Goal: Information Seeking & Learning: Check status

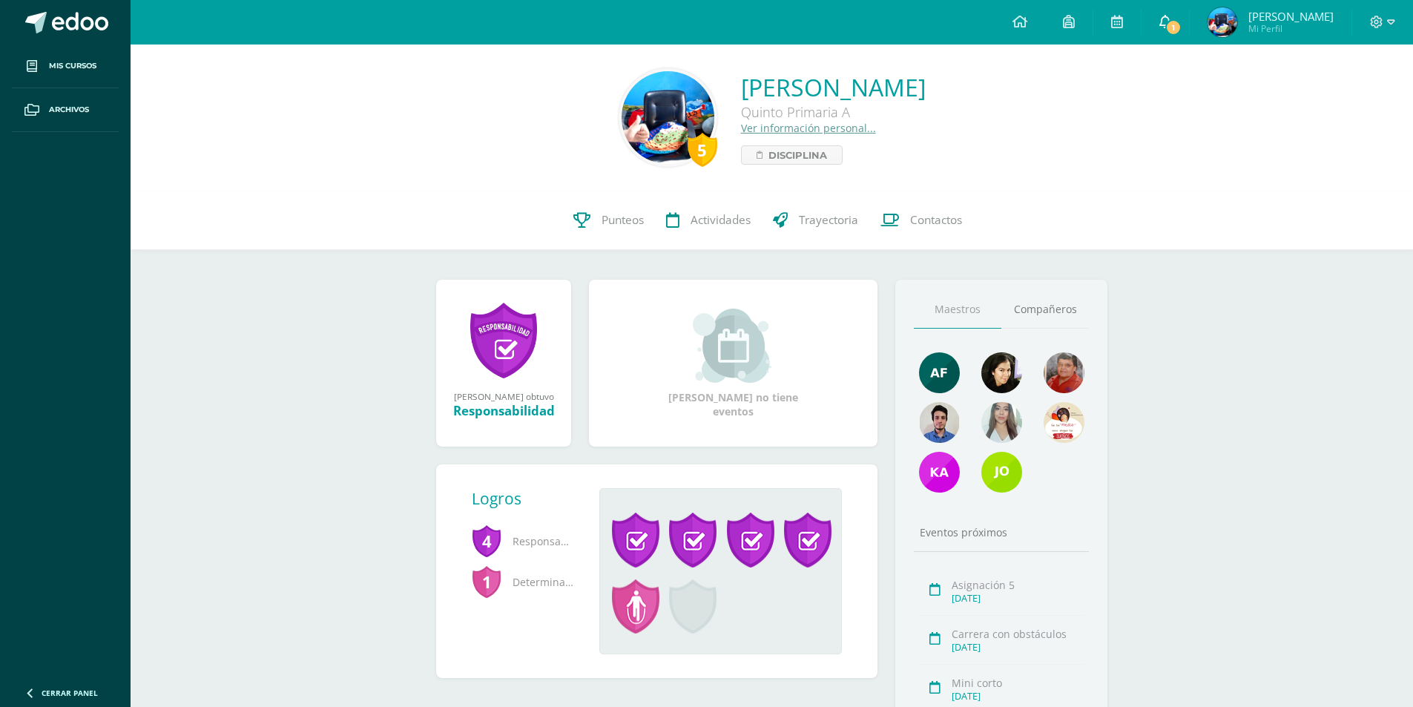
click at [1177, 41] on link "1" at bounding box center [1165, 22] width 47 height 45
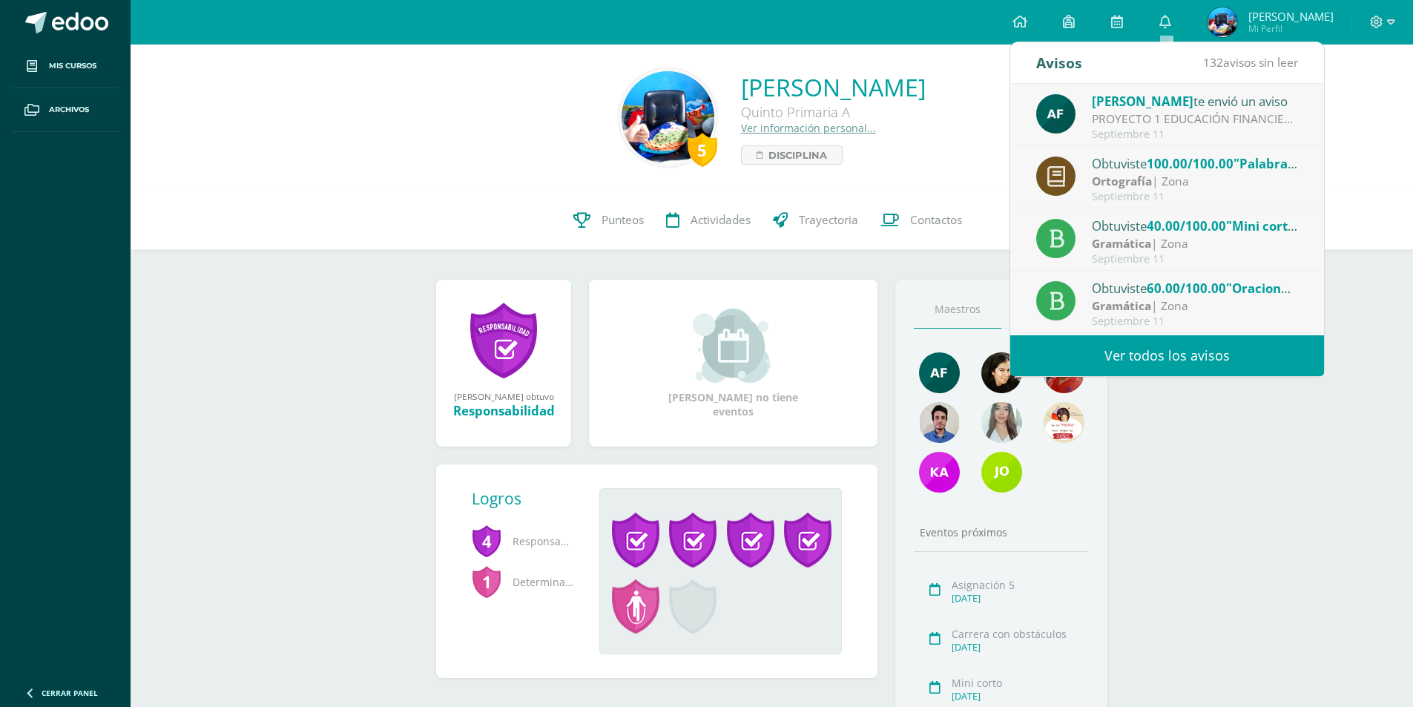
click at [1126, 129] on div "Septiembre 11" at bounding box center [1195, 134] width 206 height 13
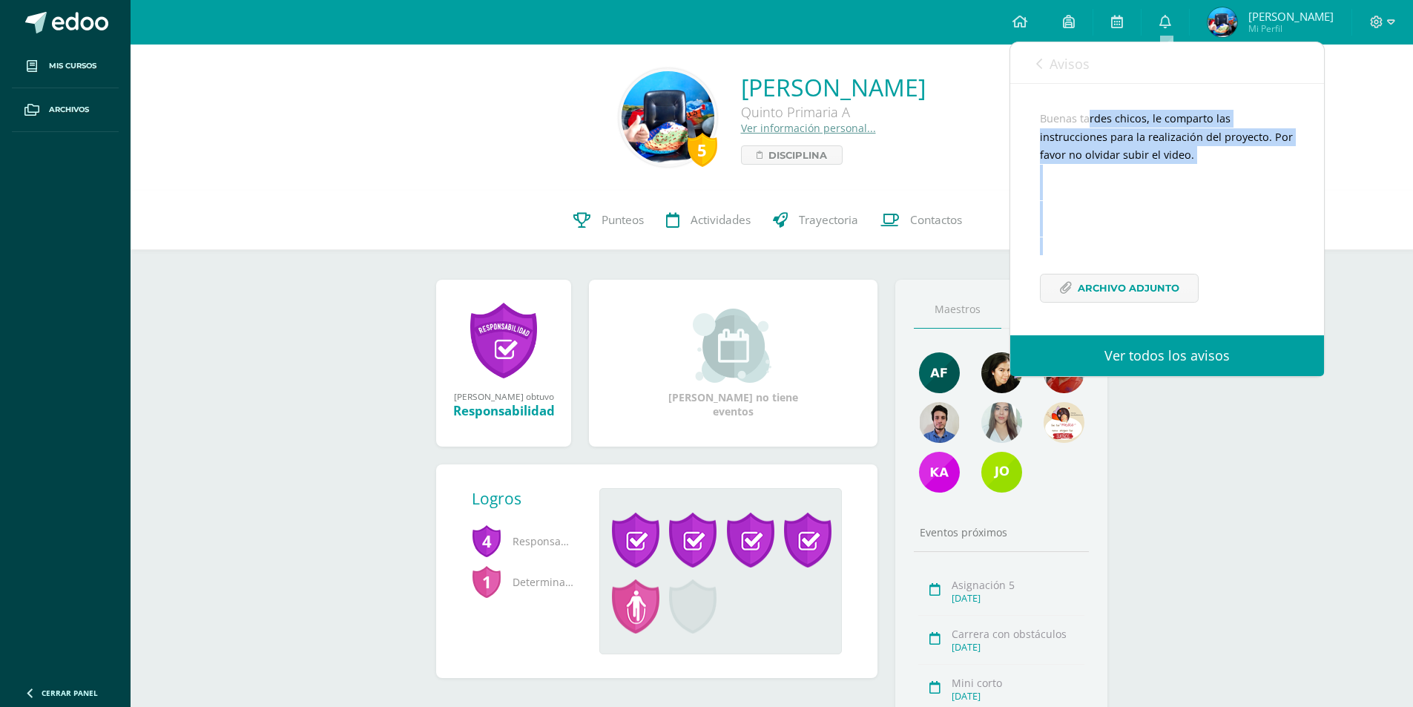
scroll to position [144, 0]
drag, startPoint x: 1033, startPoint y: 254, endPoint x: 1240, endPoint y: 267, distance: 206.7
click at [1279, 269] on div "Astrid Figueroa te envió un aviso: PROYECTO 1 EDUCACIÓN FINANCIERA Septiembre 1…" at bounding box center [1167, 155] width 314 height 359
click at [1157, 283] on span "Archivo Adjunto" at bounding box center [1129, 287] width 102 height 27
click at [720, 225] on span "Actividades" at bounding box center [721, 220] width 60 height 16
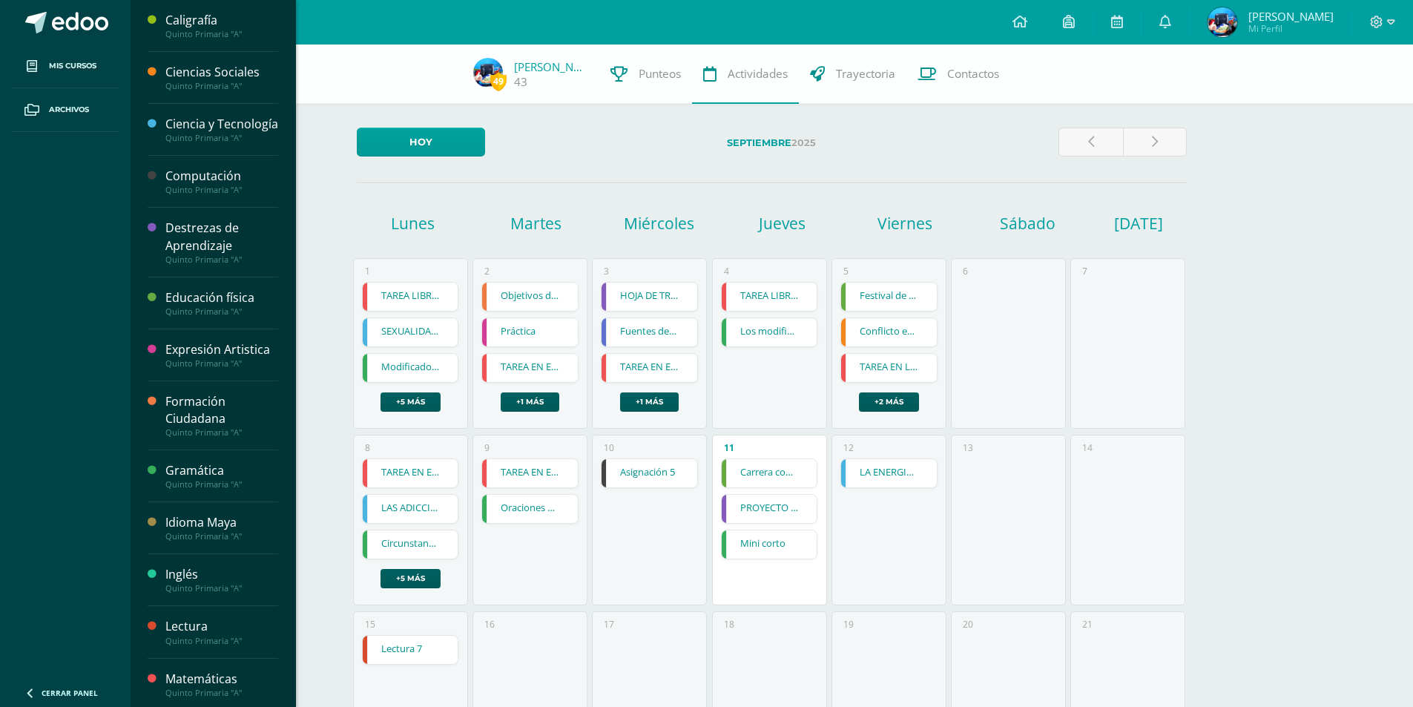
scroll to position [211, 0]
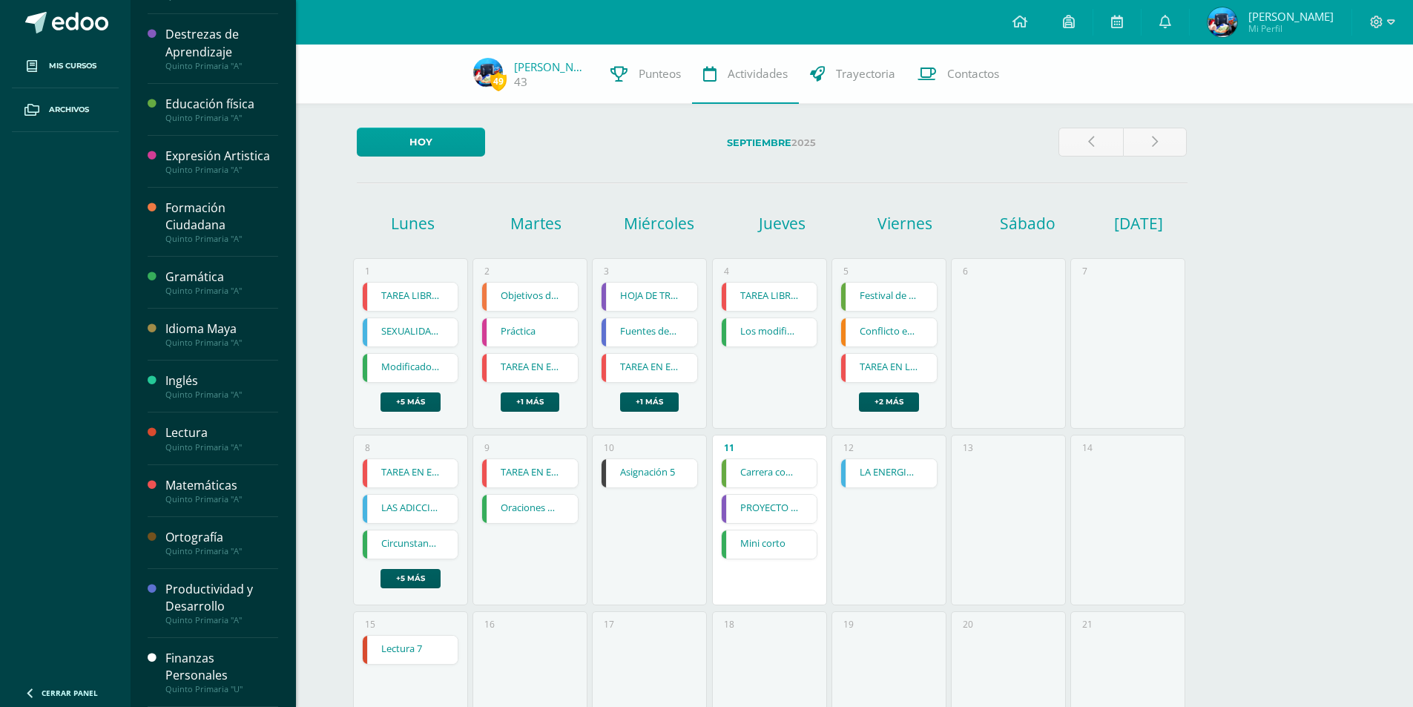
click at [215, 662] on div "Finanzas Personales" at bounding box center [221, 667] width 113 height 34
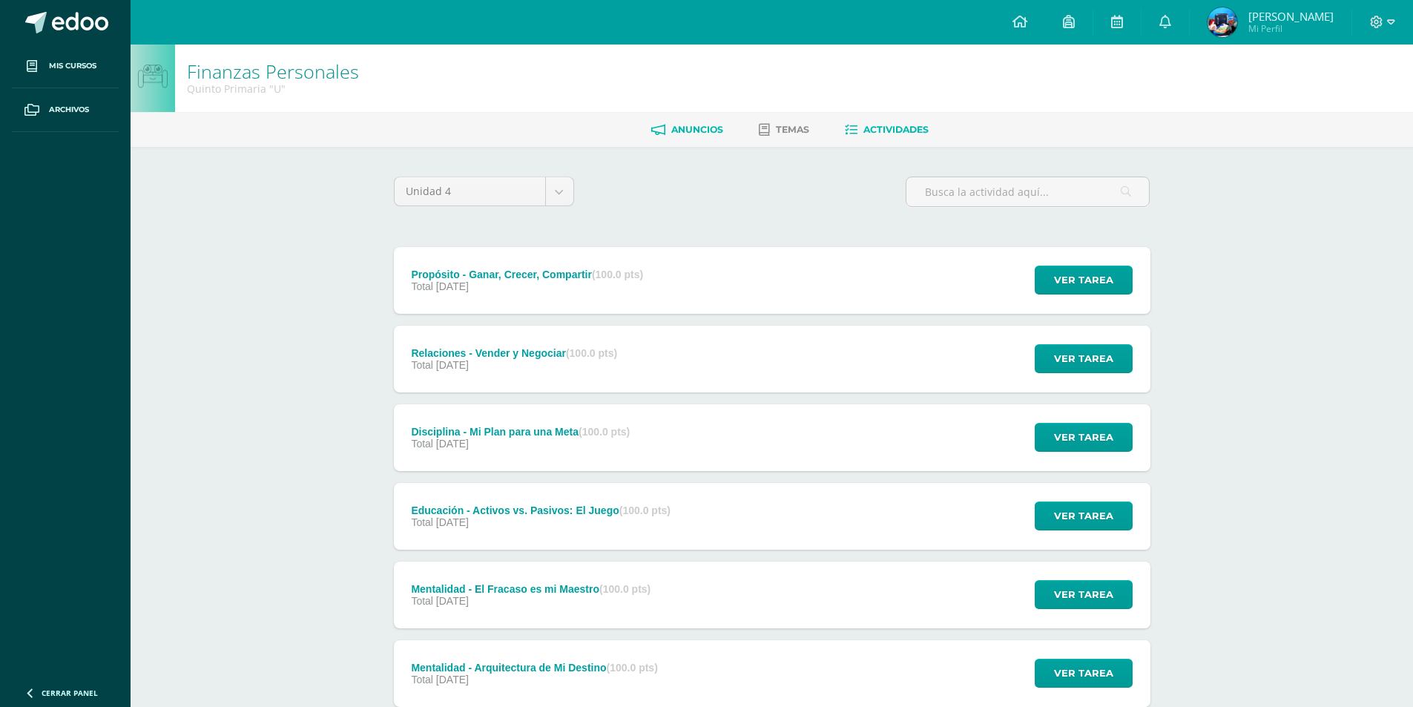
click at [667, 118] on link "Anuncios" at bounding box center [687, 130] width 72 height 24
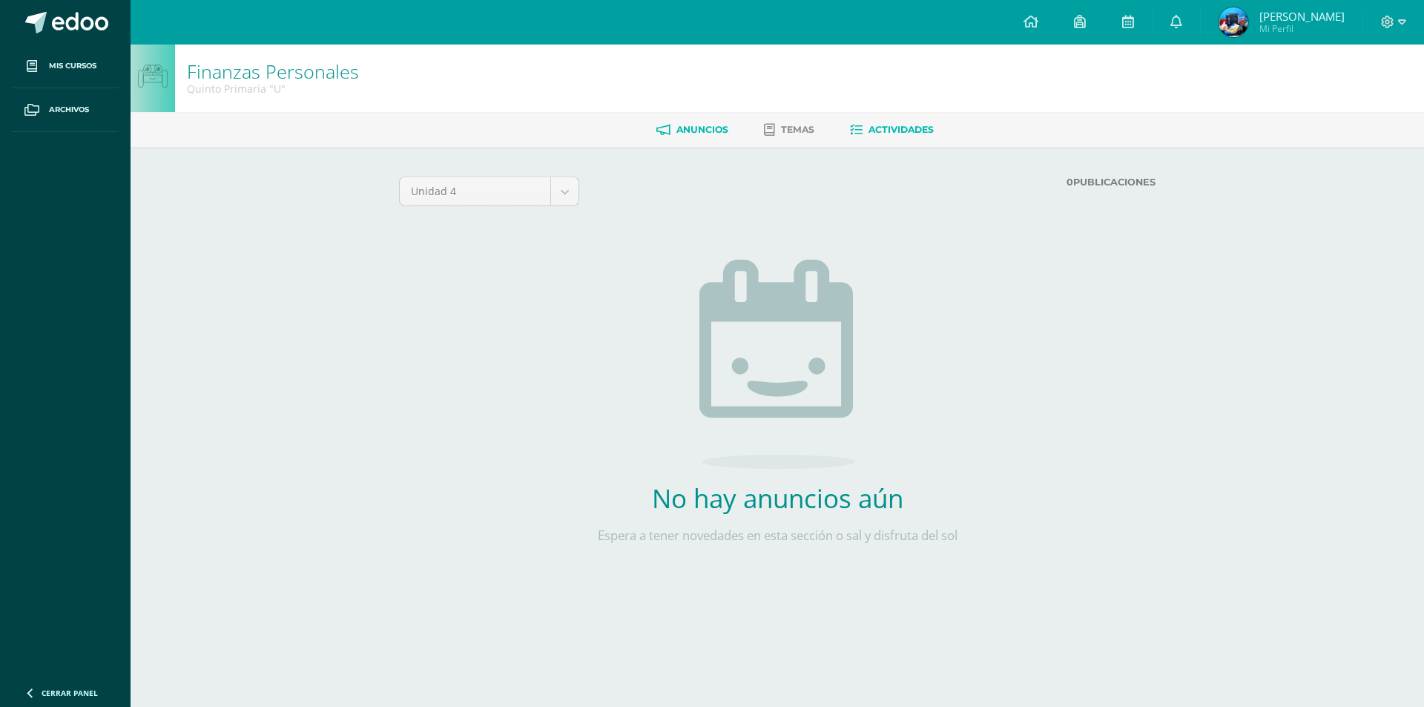
click at [881, 130] on span "Actividades" at bounding box center [901, 129] width 65 height 11
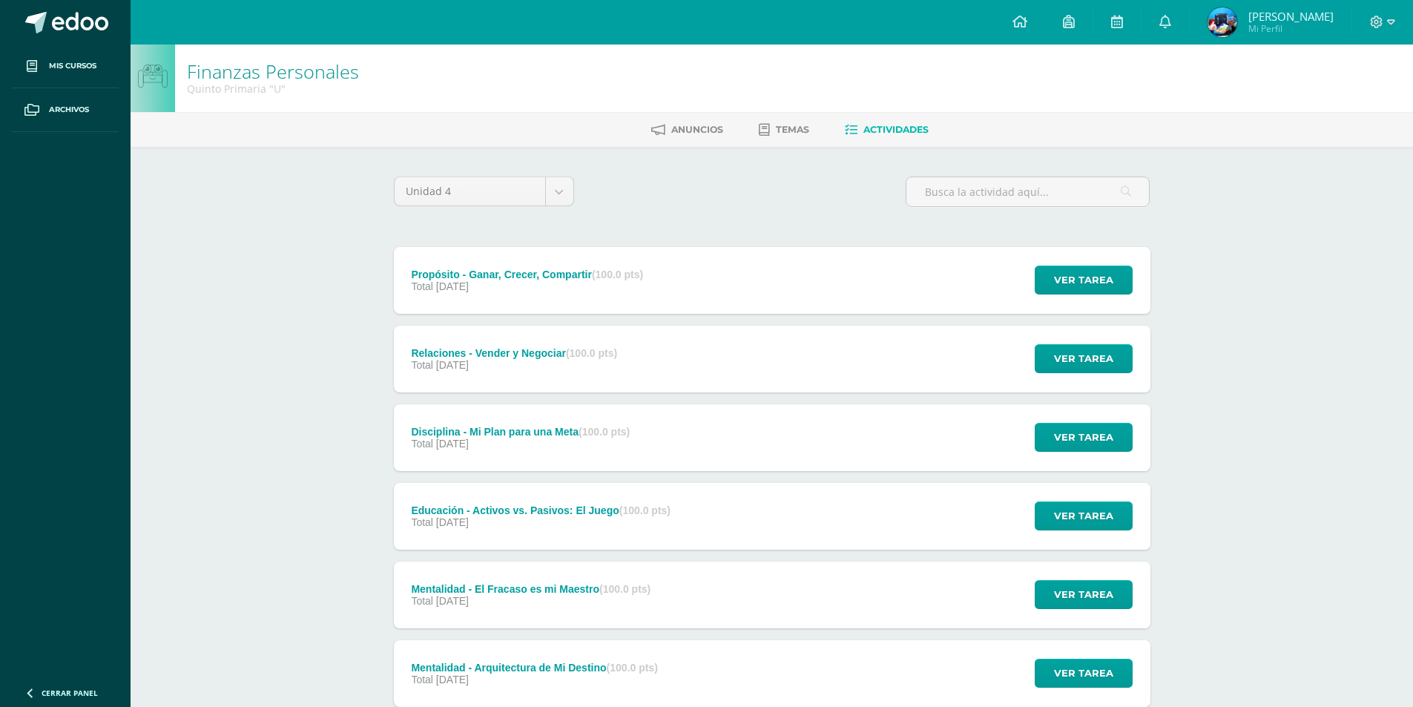
scroll to position [99, 0]
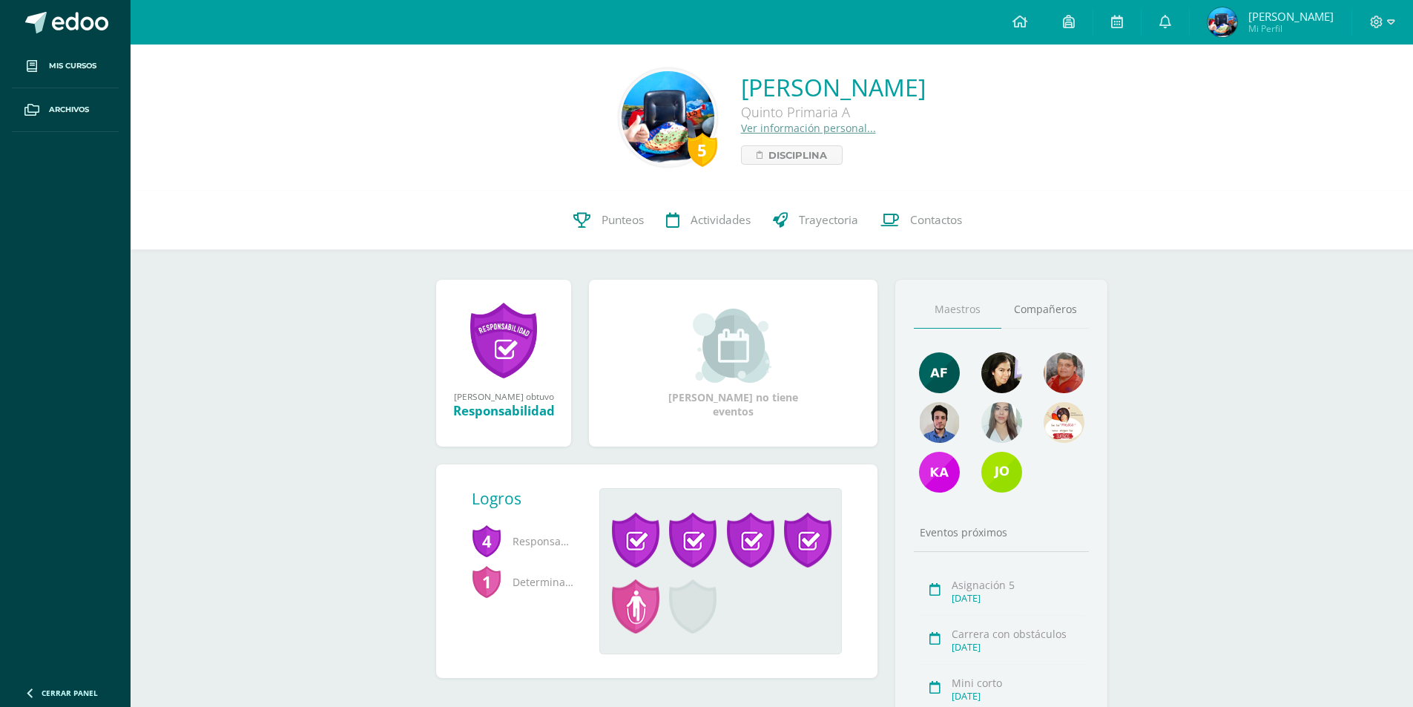
click at [1397, 24] on div at bounding box center [1382, 22] width 61 height 45
click at [1377, 20] on icon at bounding box center [1377, 22] width 13 height 13
click at [1088, 171] on div "5 Carlos Francisco Maldonado Rosales Quinto Primaria A Ver información personal…" at bounding box center [772, 118] width 1283 height 146
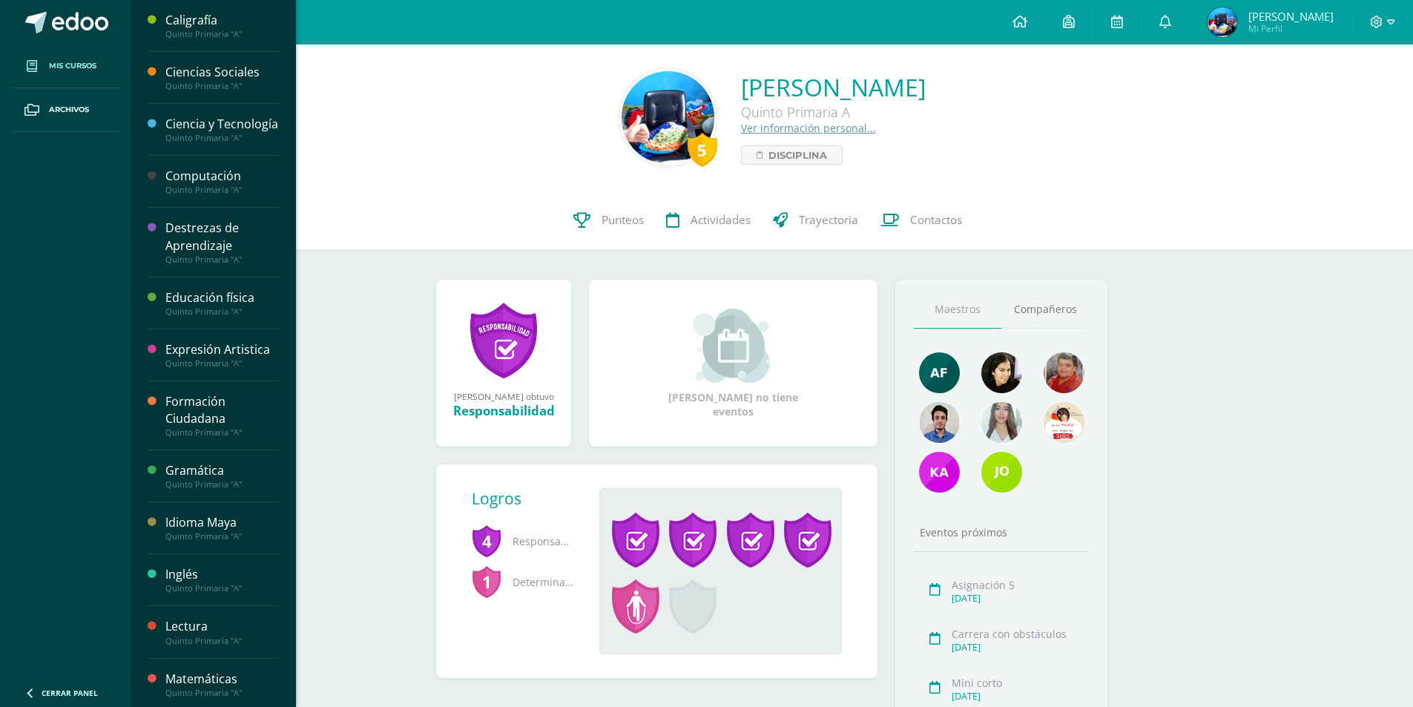
click at [91, 65] on span "Mis cursos" at bounding box center [72, 66] width 47 height 12
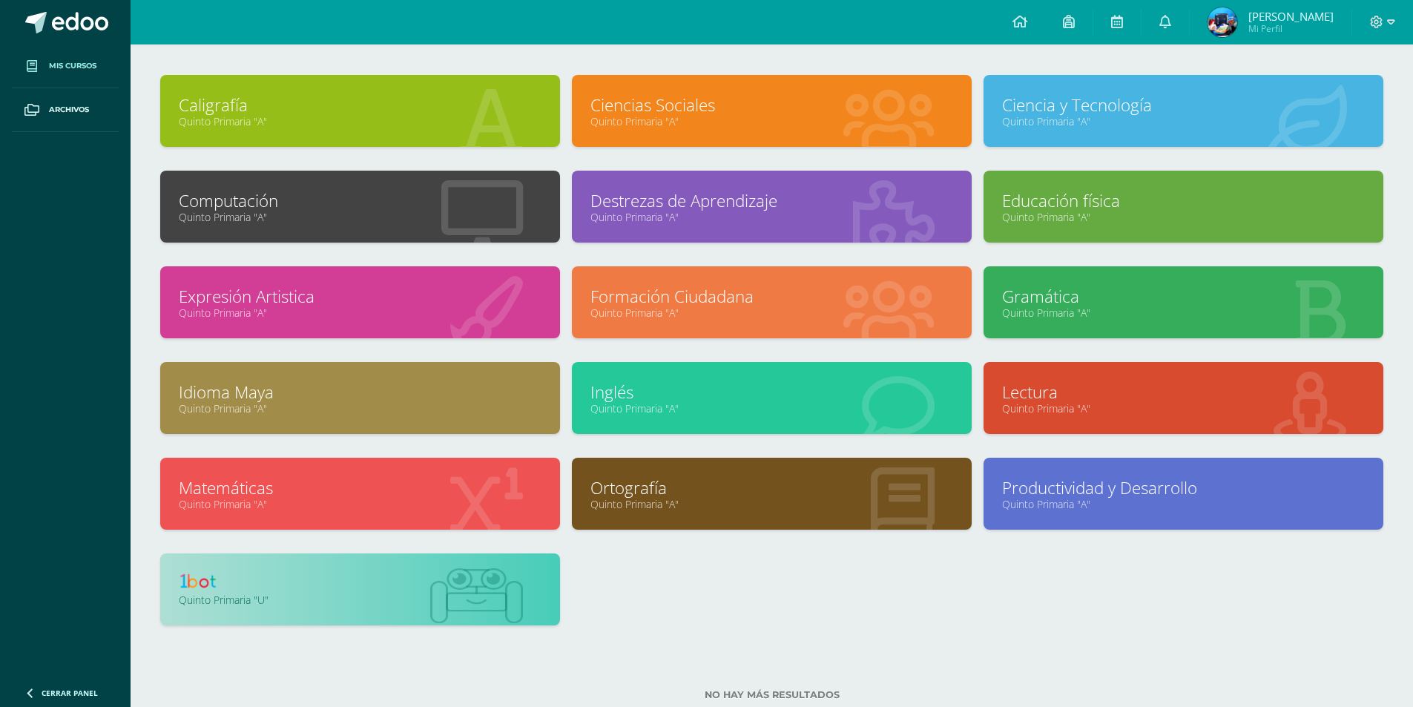
scroll to position [108, 0]
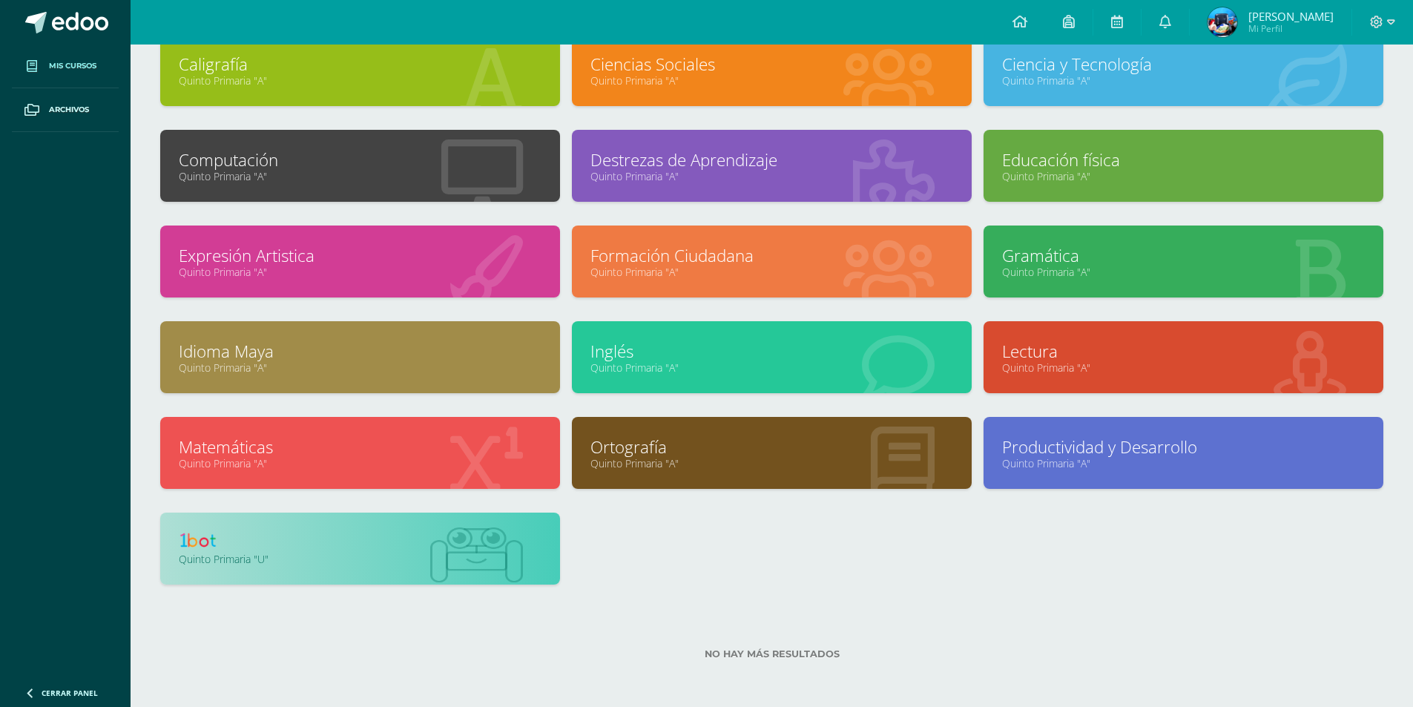
click at [368, 512] on div "Matemáticas Quinto Primaria "A"" at bounding box center [360, 465] width 412 height 96
click at [366, 527] on div "Quinto Primaria "U"" at bounding box center [360, 549] width 400 height 72
click at [263, 536] on link at bounding box center [360, 542] width 363 height 23
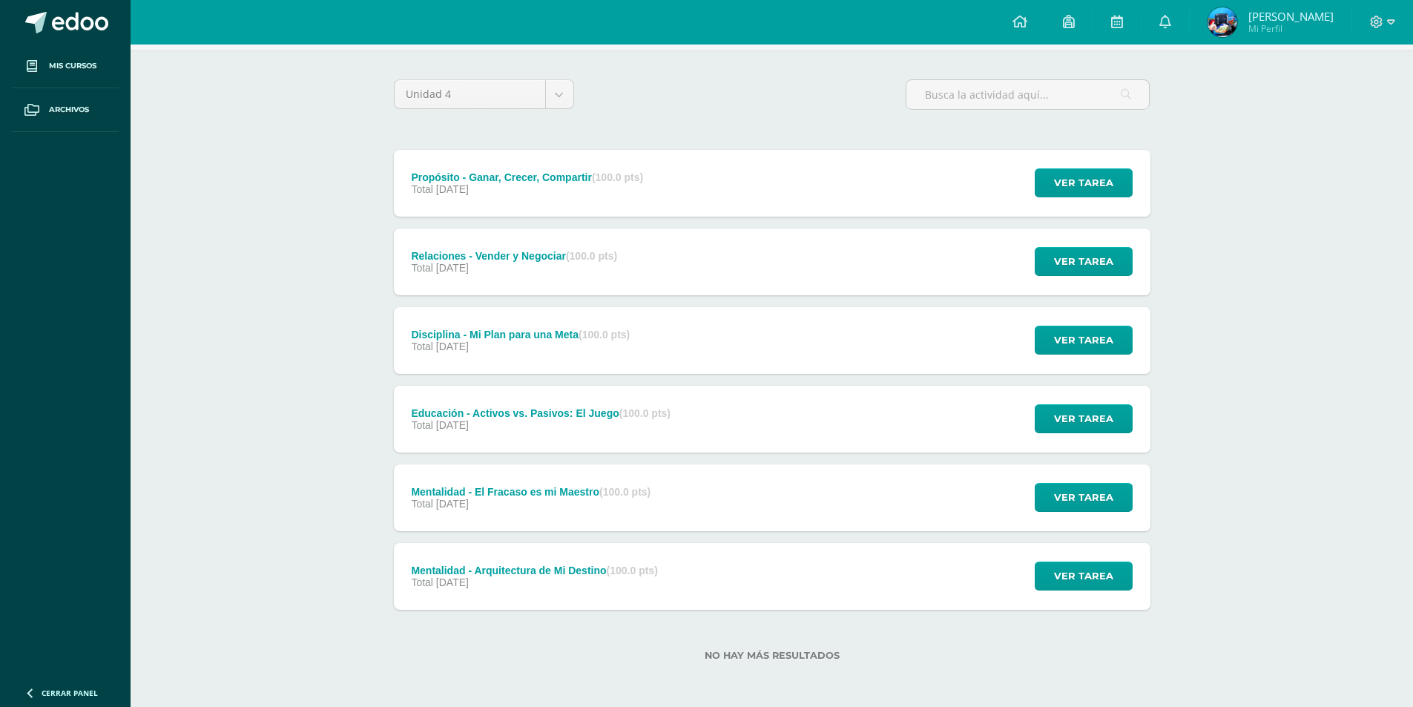
scroll to position [99, 0]
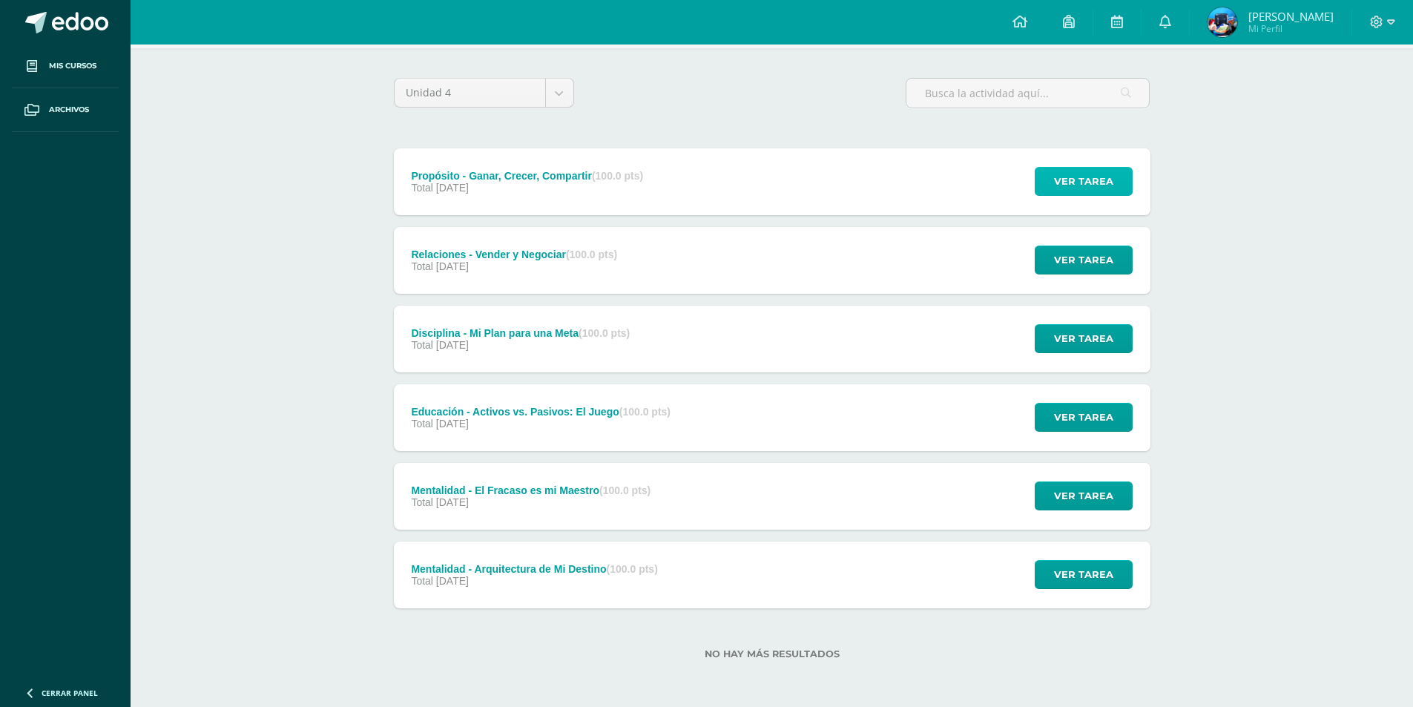
click at [1091, 174] on span "Ver tarea" at bounding box center [1083, 181] width 59 height 27
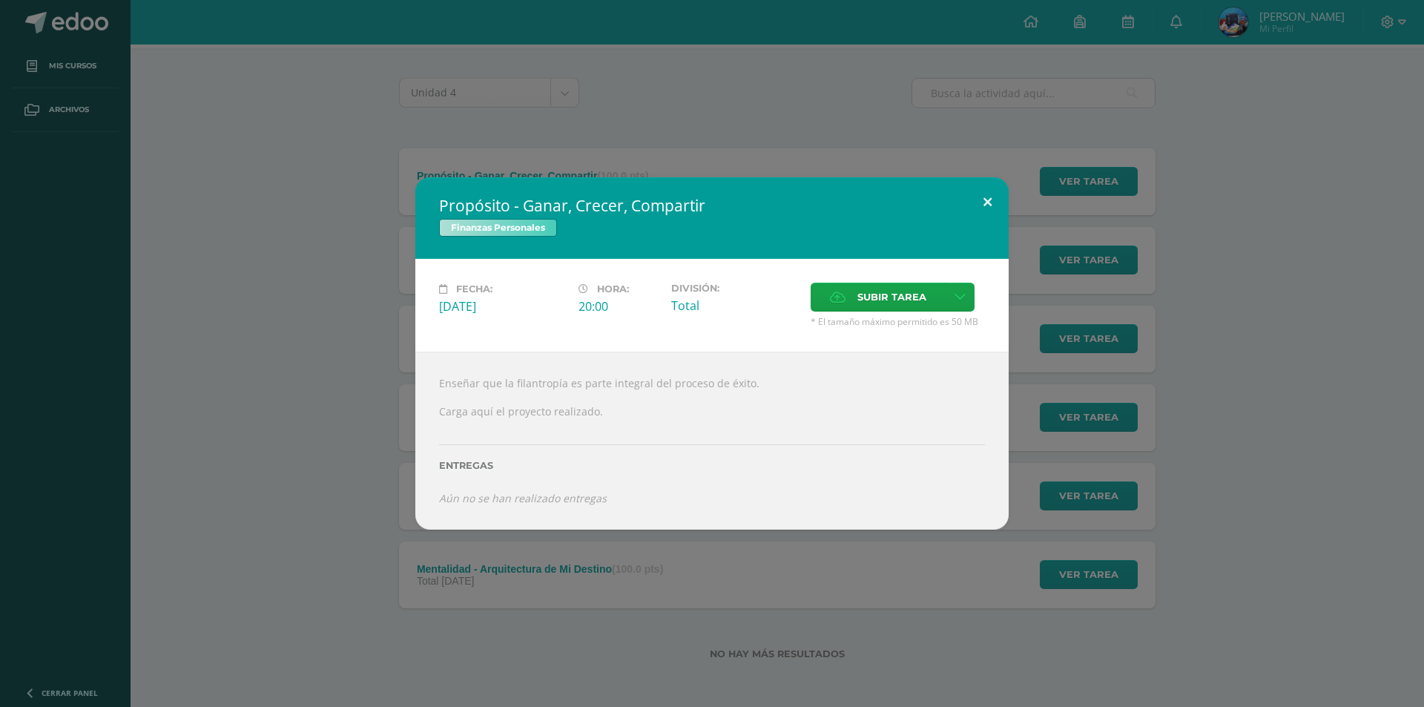
click at [971, 190] on button at bounding box center [988, 202] width 42 height 50
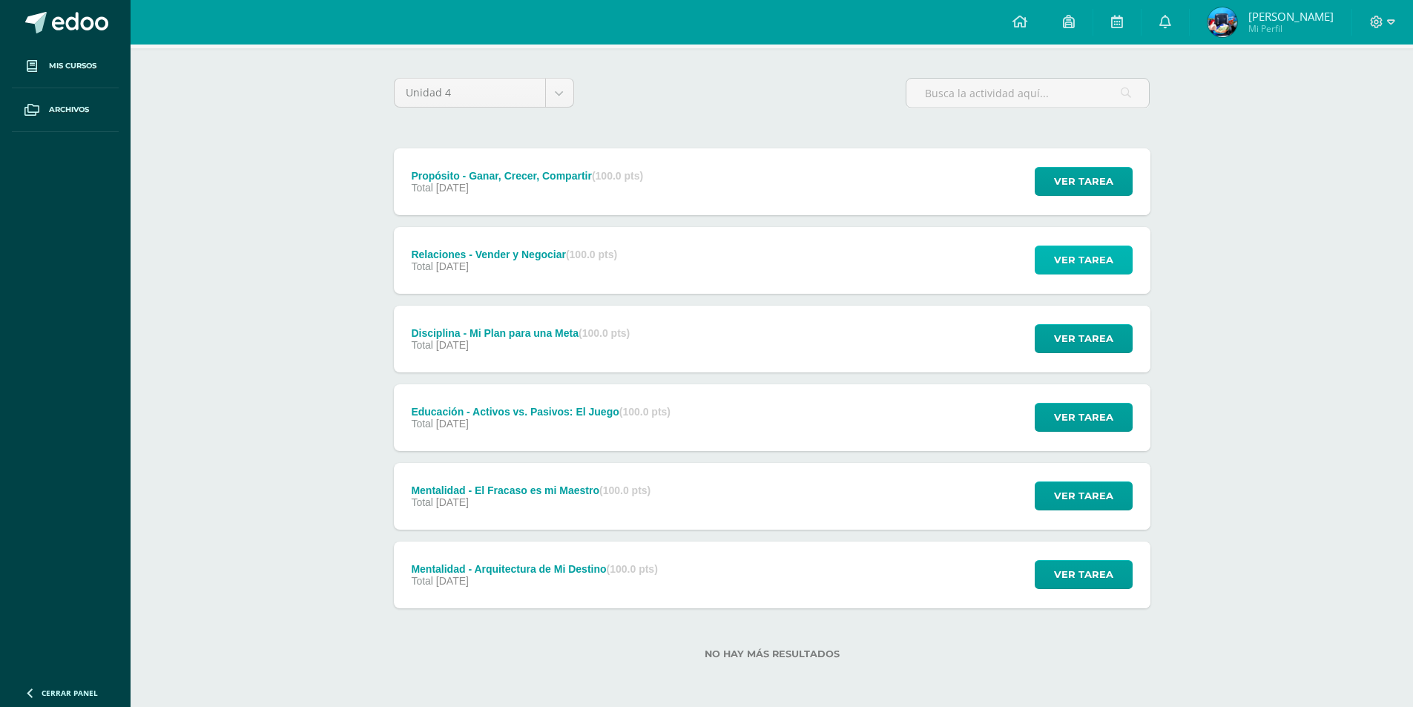
click at [1064, 253] on span "Ver tarea" at bounding box center [1083, 259] width 59 height 27
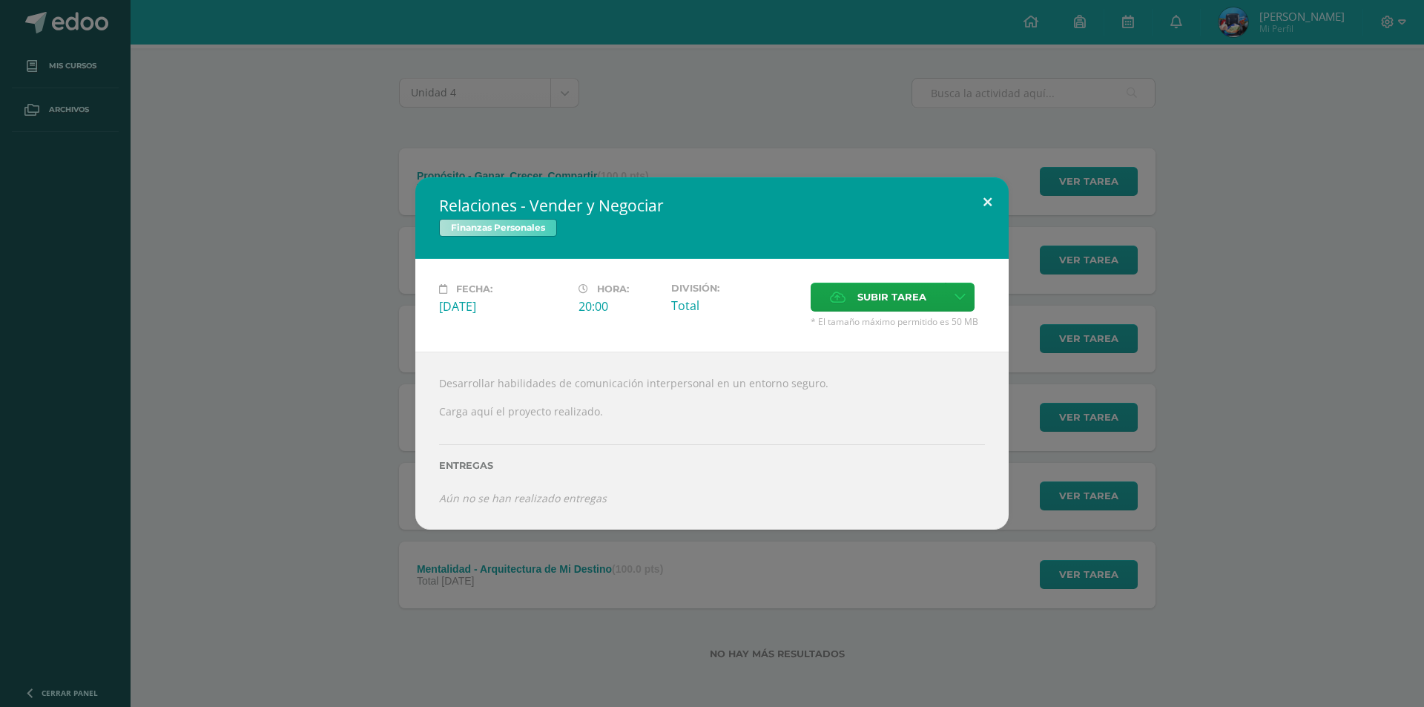
click at [989, 195] on button at bounding box center [988, 202] width 42 height 50
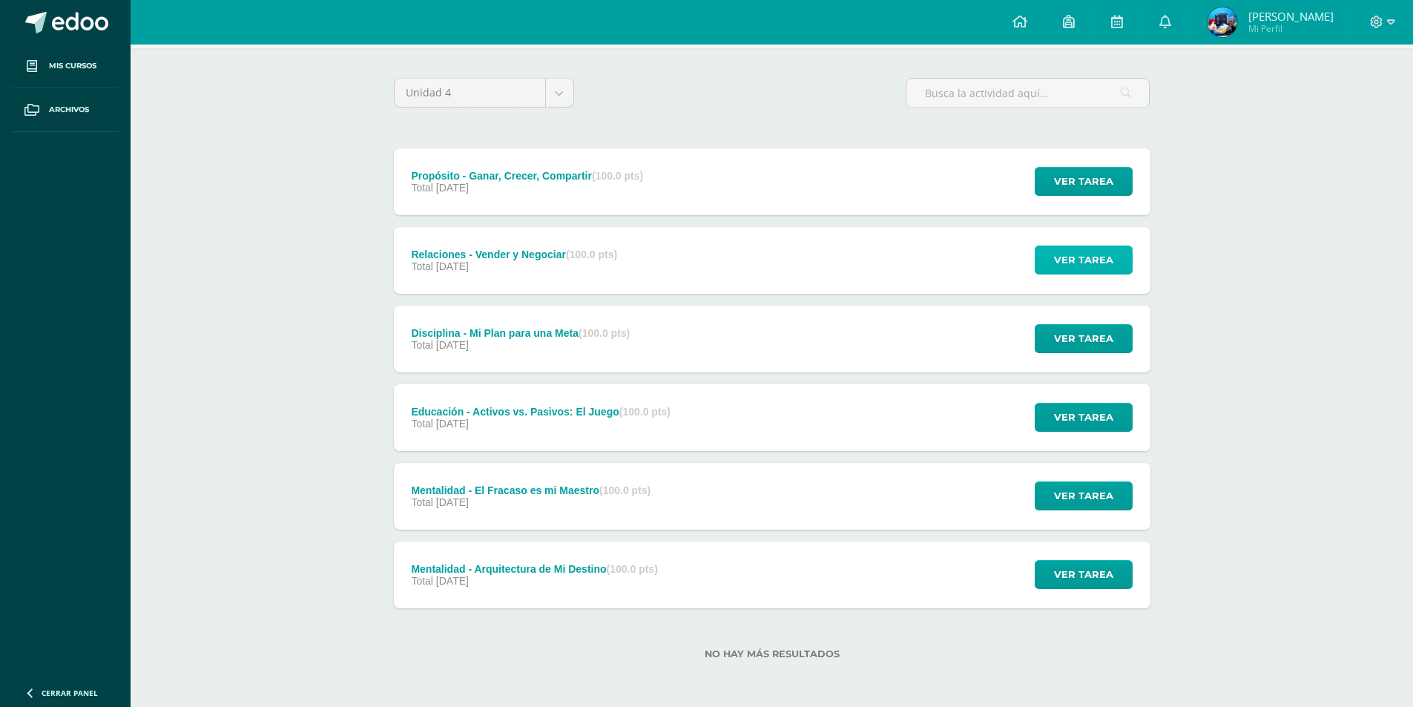
scroll to position [24, 0]
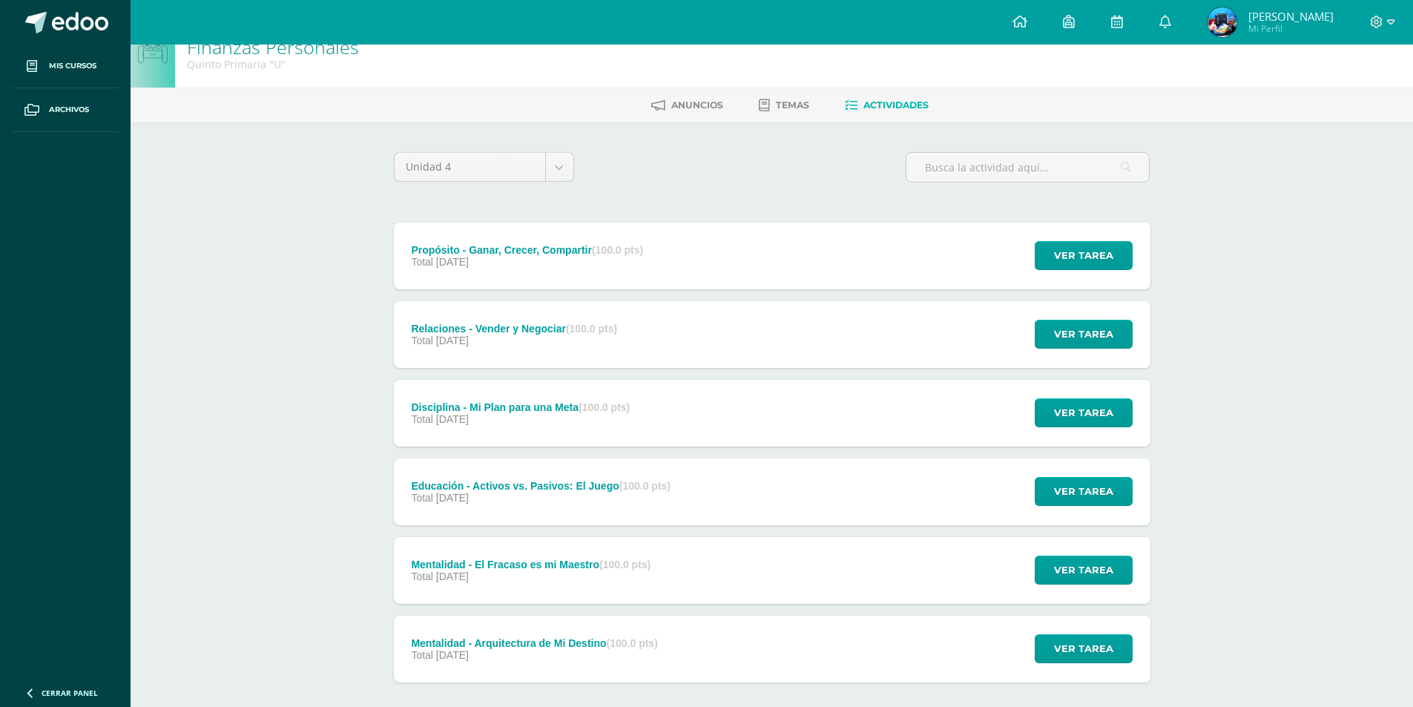
drag, startPoint x: 502, startPoint y: 271, endPoint x: 645, endPoint y: 279, distance: 142.7
click at [645, 279] on div "Propósito - Ganar, Crecer, Compartir (100.0 pts) Total 31 de Octubre" at bounding box center [528, 256] width 268 height 67
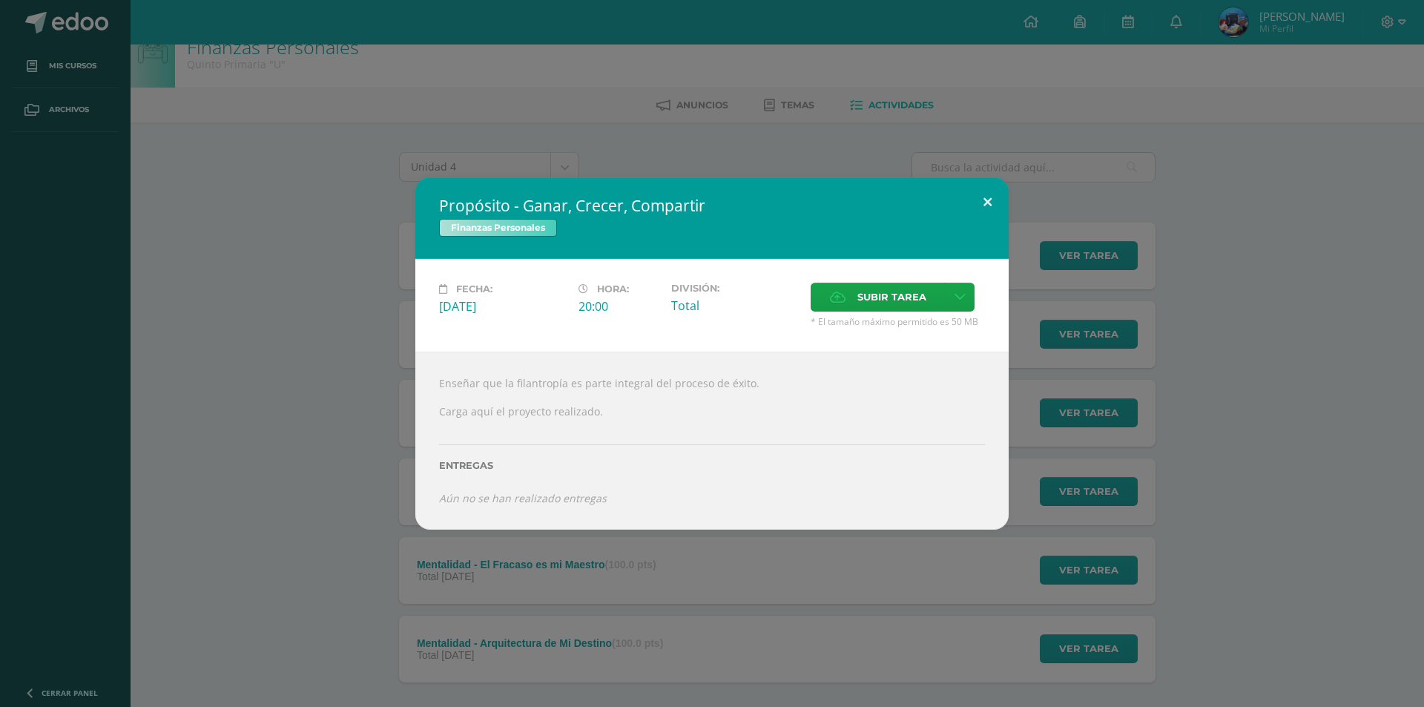
click at [978, 212] on button at bounding box center [988, 202] width 42 height 50
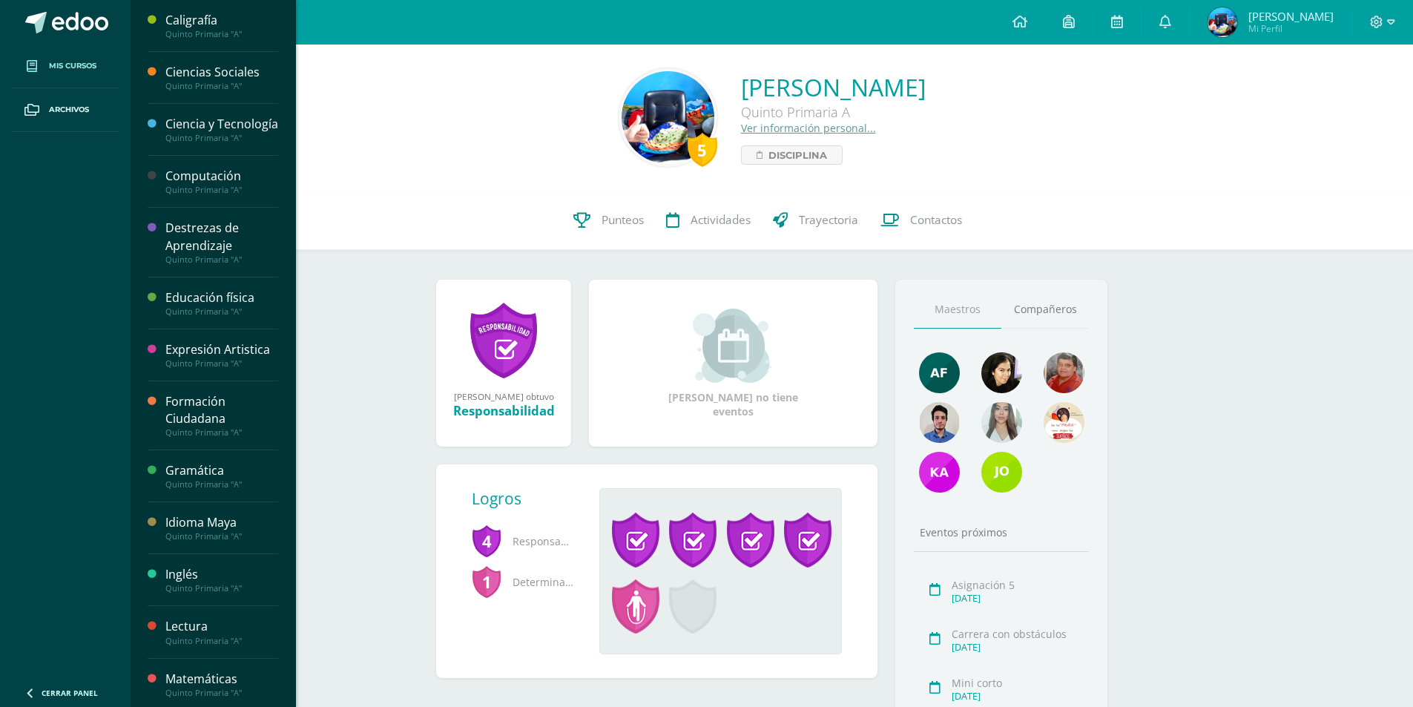
click at [54, 73] on link "Mis cursos" at bounding box center [65, 67] width 107 height 44
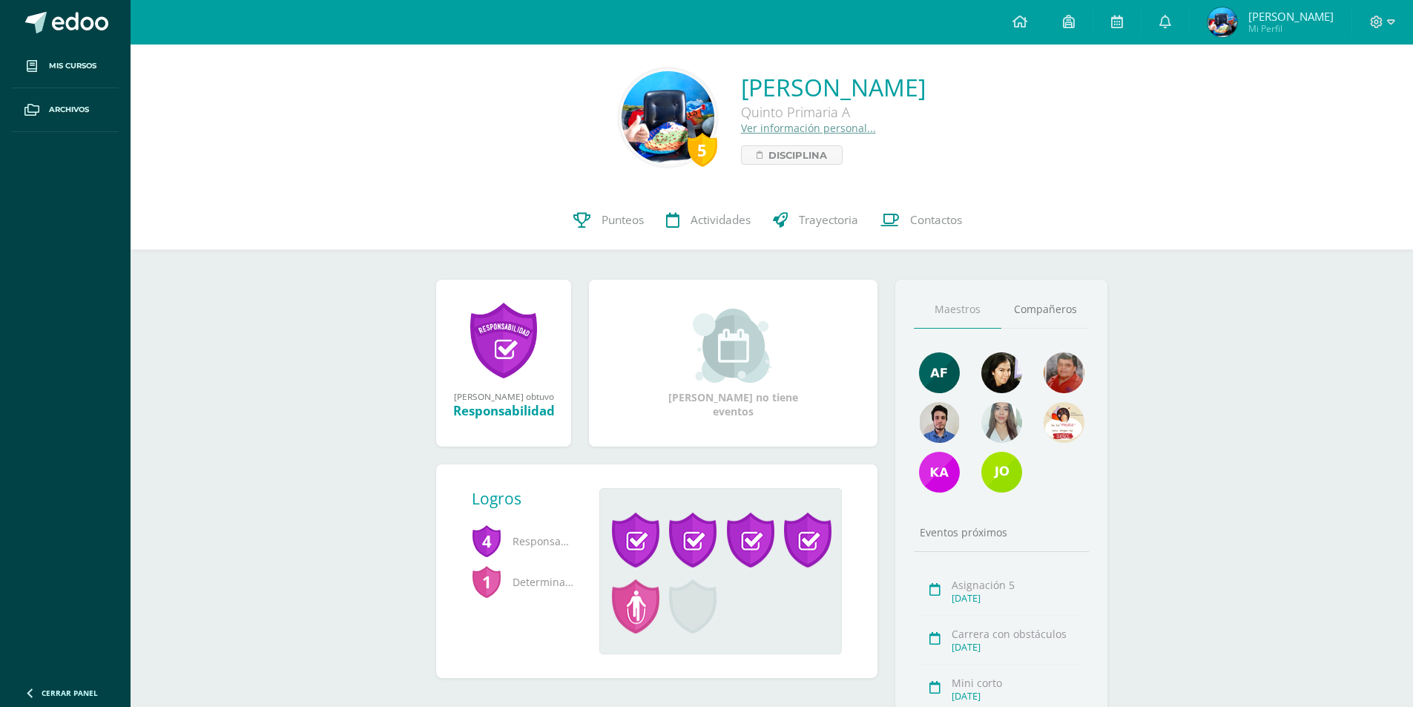
scroll to position [131, 0]
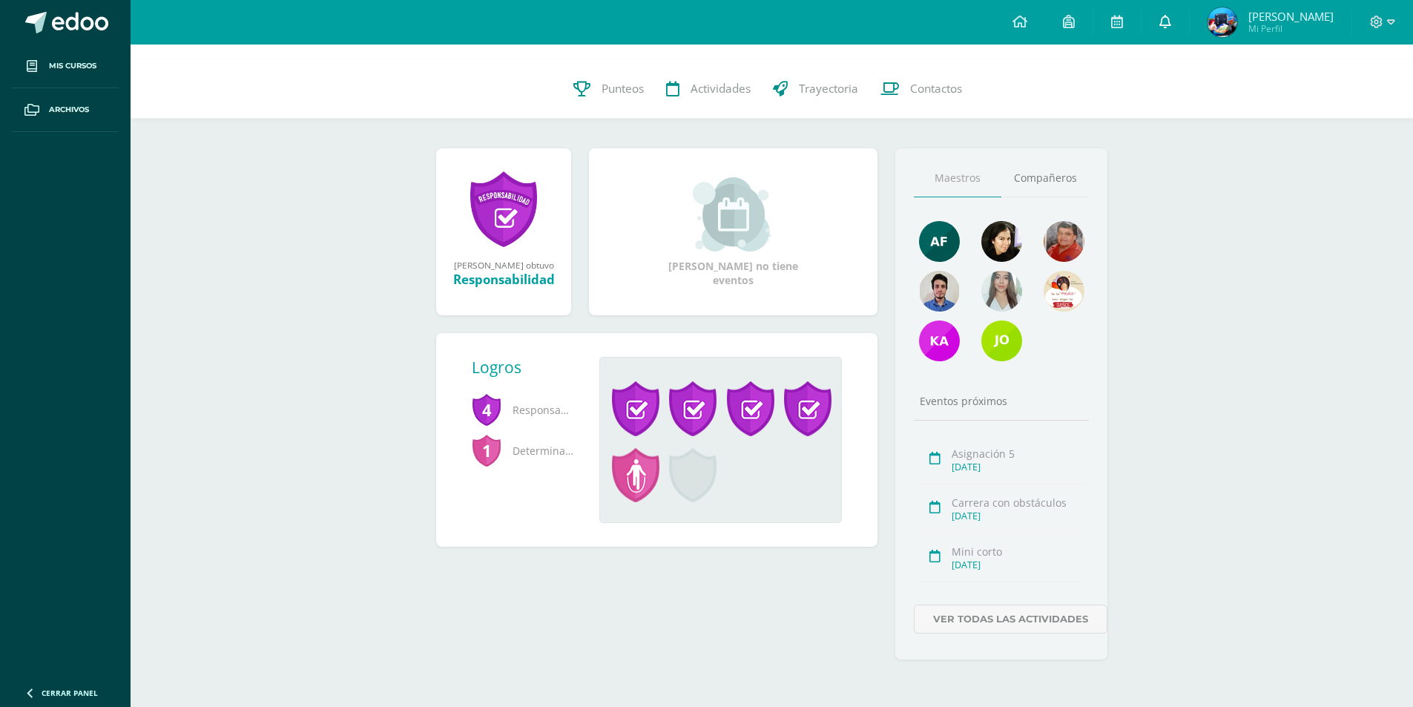
click at [1168, 31] on link at bounding box center [1165, 22] width 47 height 45
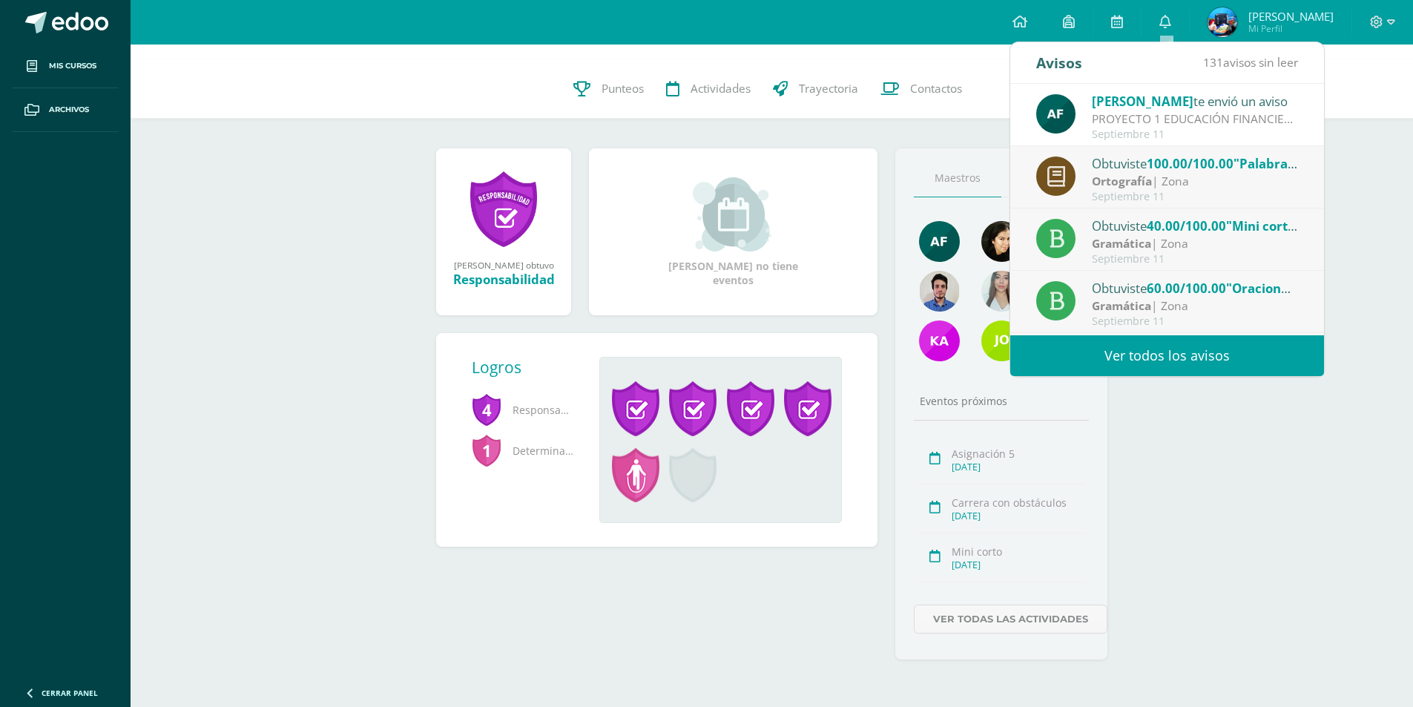
click at [1176, 116] on div "PROYECTO 1 EDUCACIÓN FINANCIERA: Buenas tardes chicos, le comparto las instrucc…" at bounding box center [1195, 119] width 206 height 17
click at [1155, 115] on div "PROYECTO 1 EDUCACIÓN FINANCIERA: Buenas tardes chicos, le comparto las instrucc…" at bounding box center [1195, 119] width 206 height 17
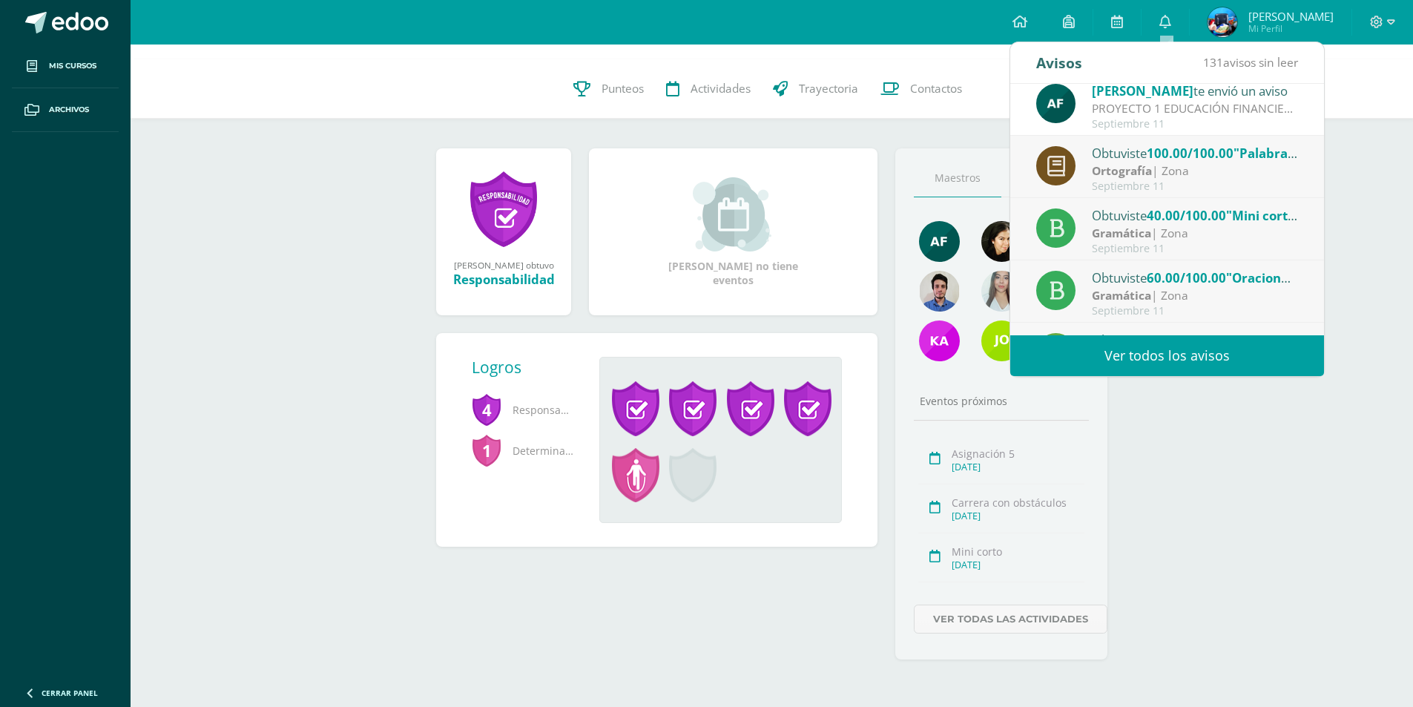
scroll to position [0, 0]
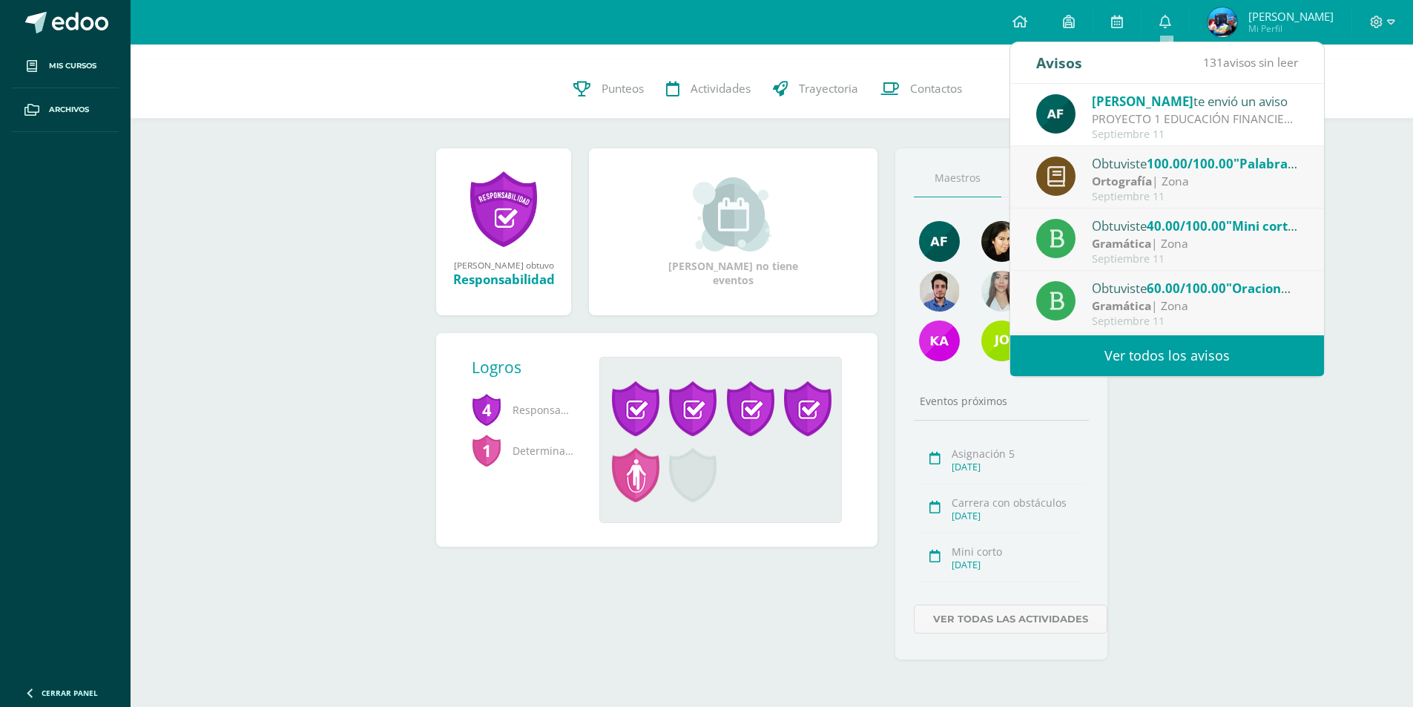
click at [1208, 132] on div "Septiembre 11" at bounding box center [1195, 134] width 206 height 13
click at [1208, 131] on div "Septiembre 11" at bounding box center [1195, 134] width 206 height 13
click at [1209, 131] on div "Septiembre 11" at bounding box center [1195, 134] width 206 height 13
click at [1214, 129] on div "Septiembre 11" at bounding box center [1195, 134] width 206 height 13
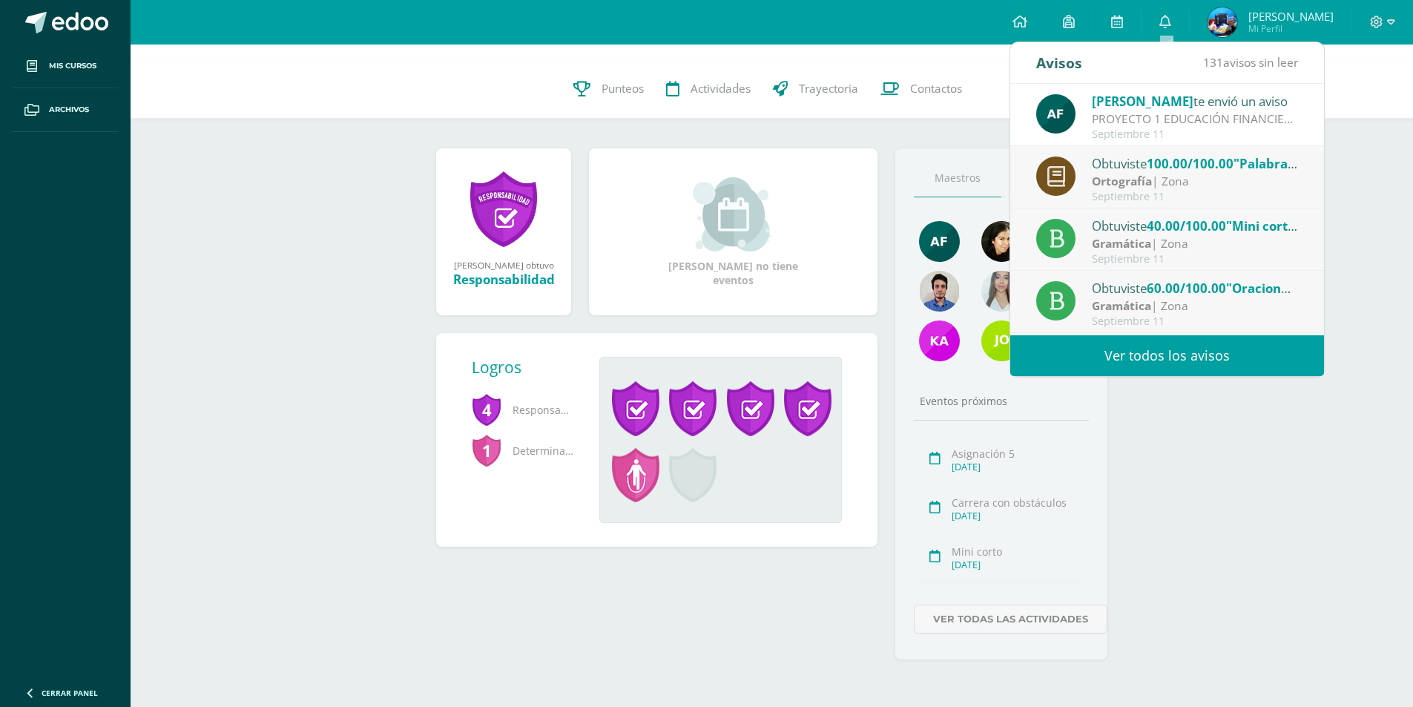
click at [1178, 471] on div "5 Carlos Francisco Maldonado Rosales Quinto Primaria A Ver información personal…" at bounding box center [772, 310] width 1283 height 794
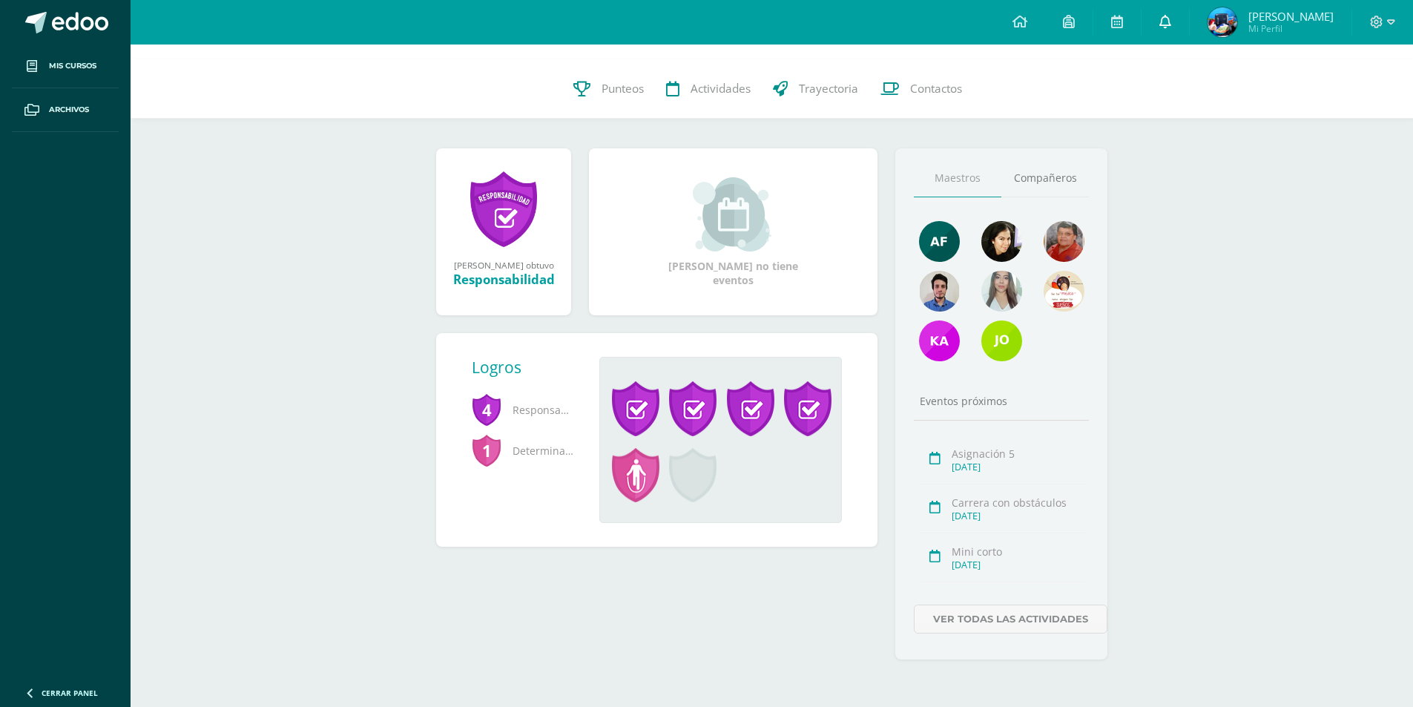
click at [1161, 13] on link at bounding box center [1165, 22] width 47 height 45
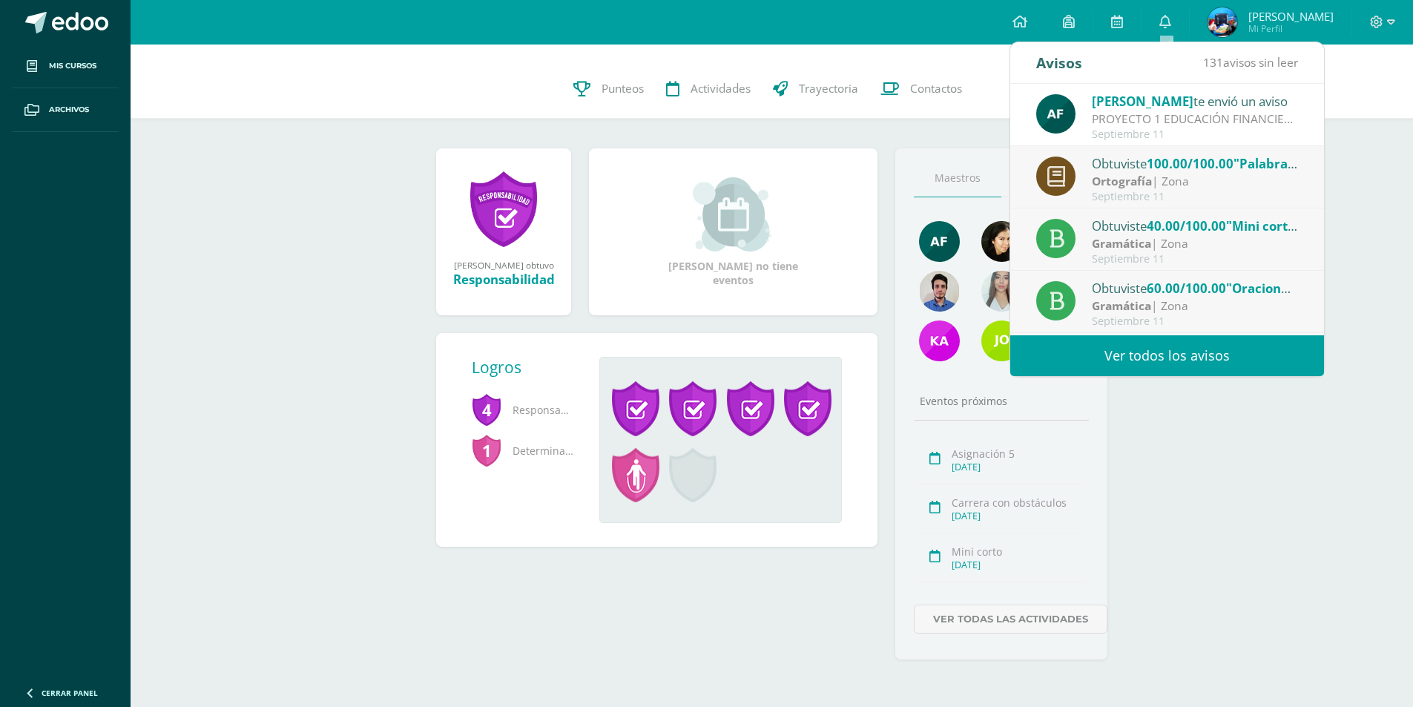
click at [1183, 153] on div "Obtuviste 100.00/100.00 "Palabras homónimas" en Ortografía Ortografía | Zona Se…" at bounding box center [1167, 177] width 314 height 62
click at [1175, 124] on div "PROYECTO 1 EDUCACIÓN FINANCIERA: Buenas tardes chicos, le comparto las instrucc…" at bounding box center [1195, 119] width 206 height 17
click at [1177, 124] on div "PROYECTO 1 EDUCACIÓN FINANCIERA: Buenas tardes chicos, le comparto las instrucc…" at bounding box center [1195, 119] width 206 height 17
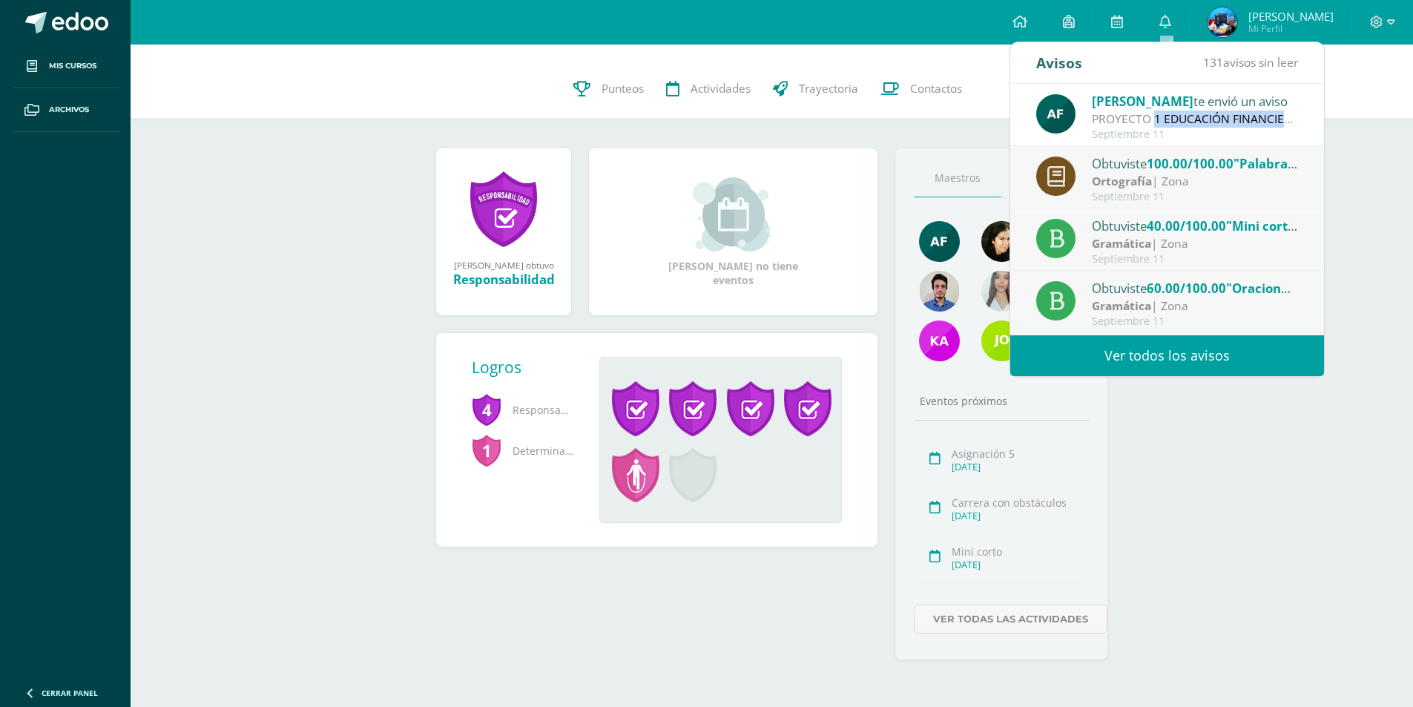
click at [1177, 124] on div "PROYECTO 1 EDUCACIÓN FINANCIERA: Buenas tardes chicos, le comparto las instrucc…" at bounding box center [1195, 119] width 206 height 17
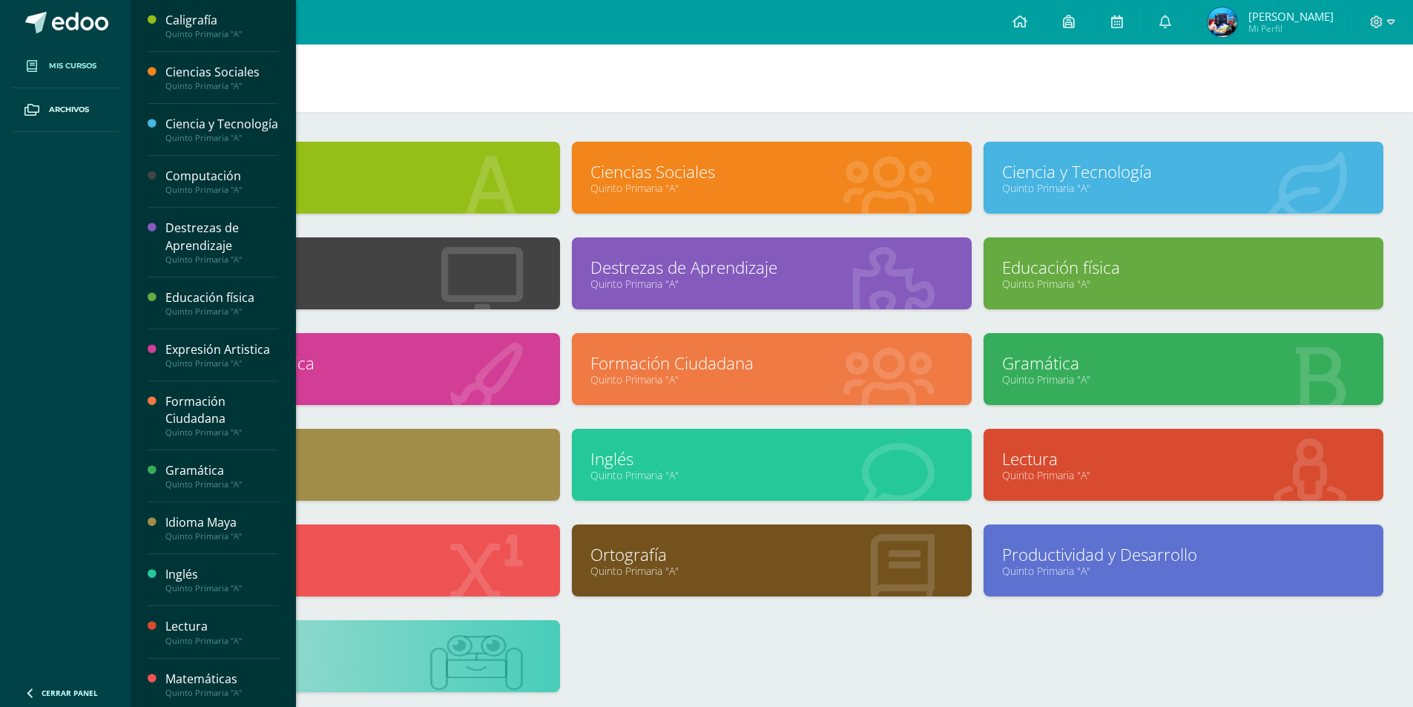
click at [95, 82] on link "Mis cursos" at bounding box center [65, 67] width 107 height 44
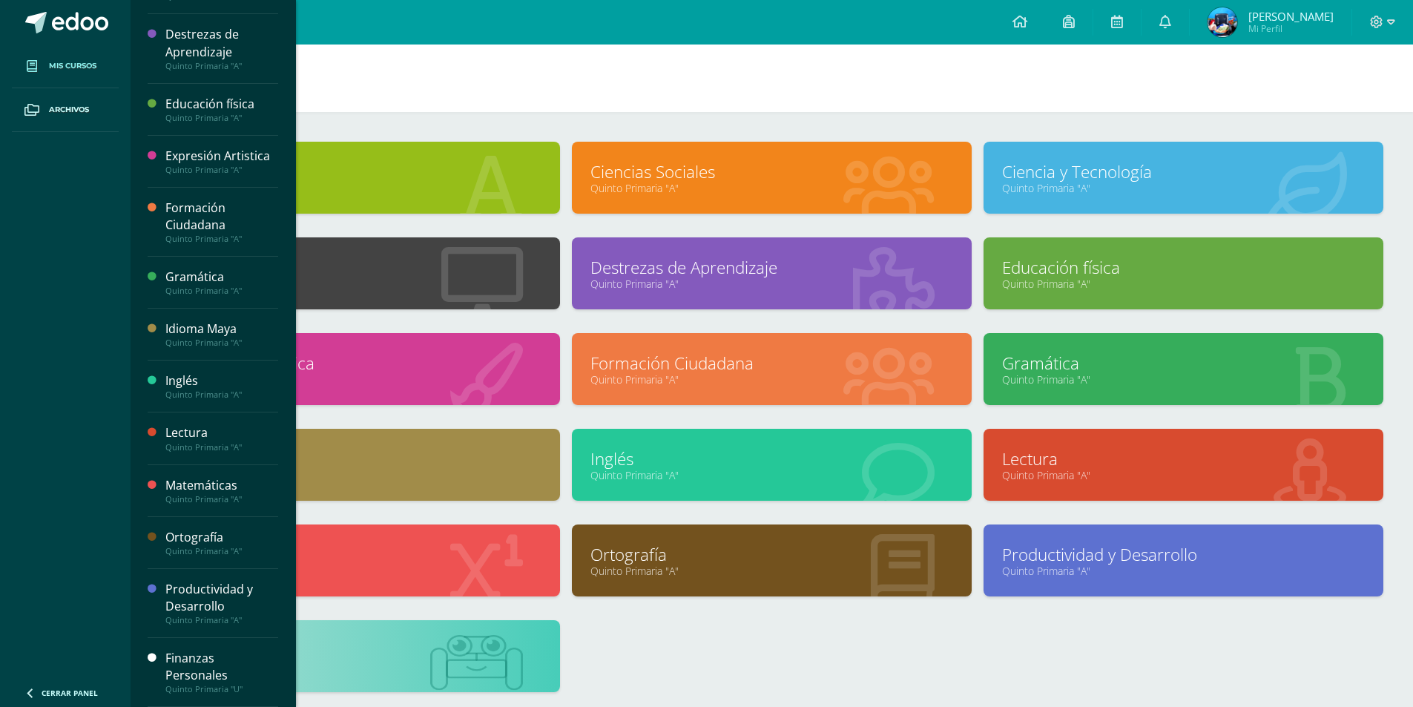
scroll to position [211, 0]
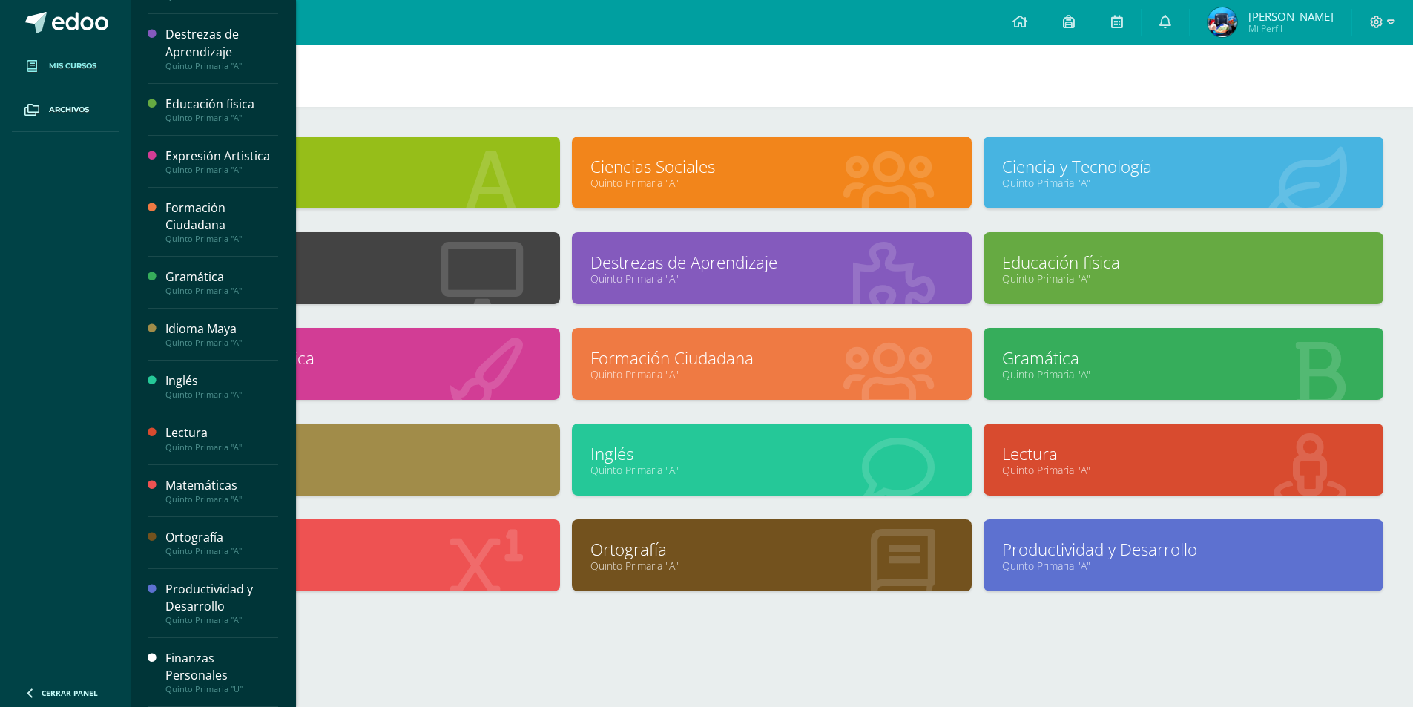
scroll to position [7, 0]
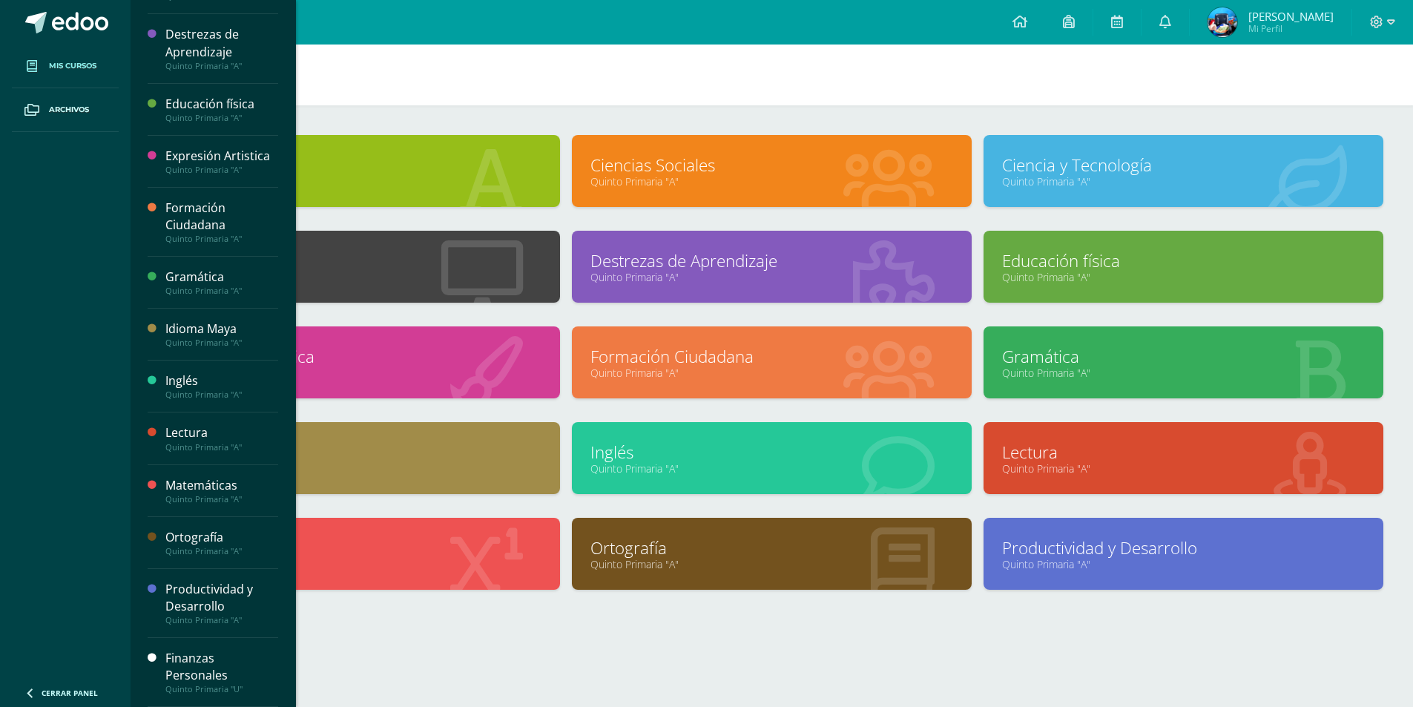
click at [212, 657] on div "Finanzas Personales" at bounding box center [221, 667] width 113 height 34
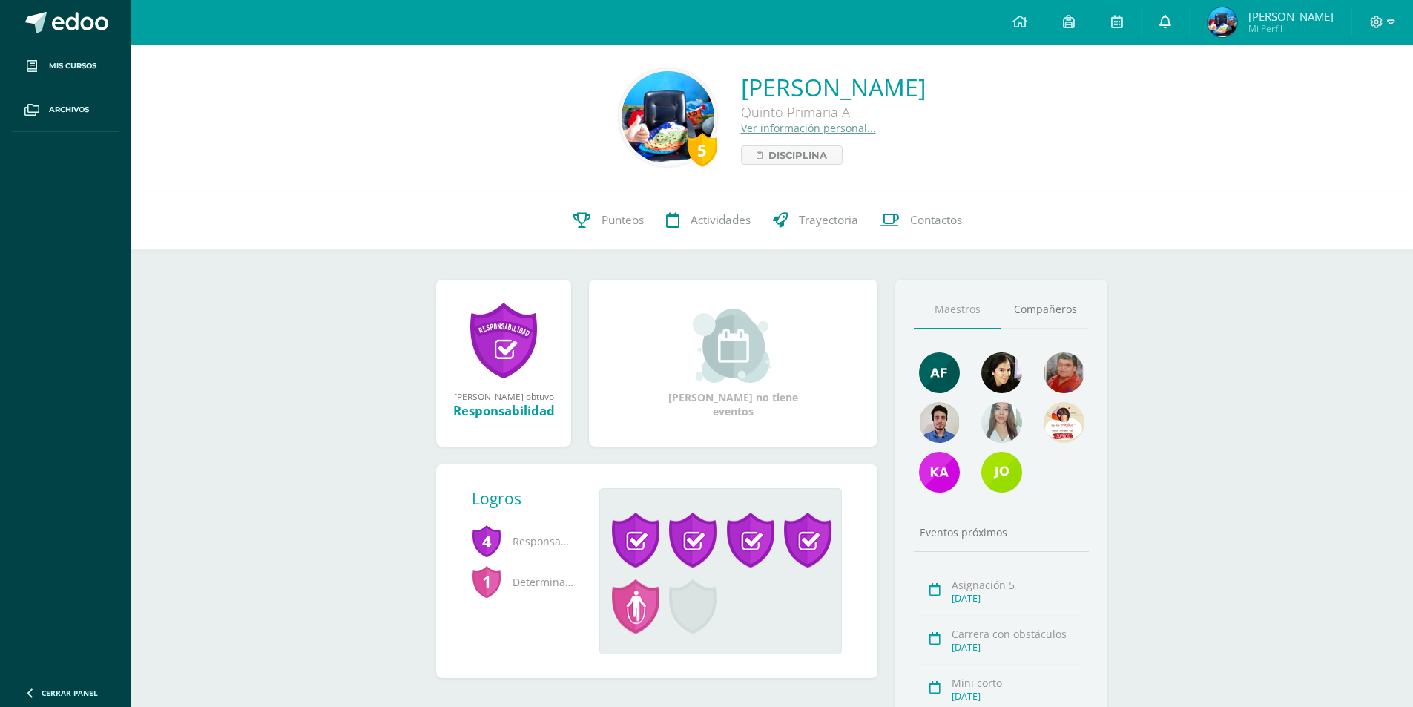
click at [1175, 38] on link at bounding box center [1165, 22] width 47 height 45
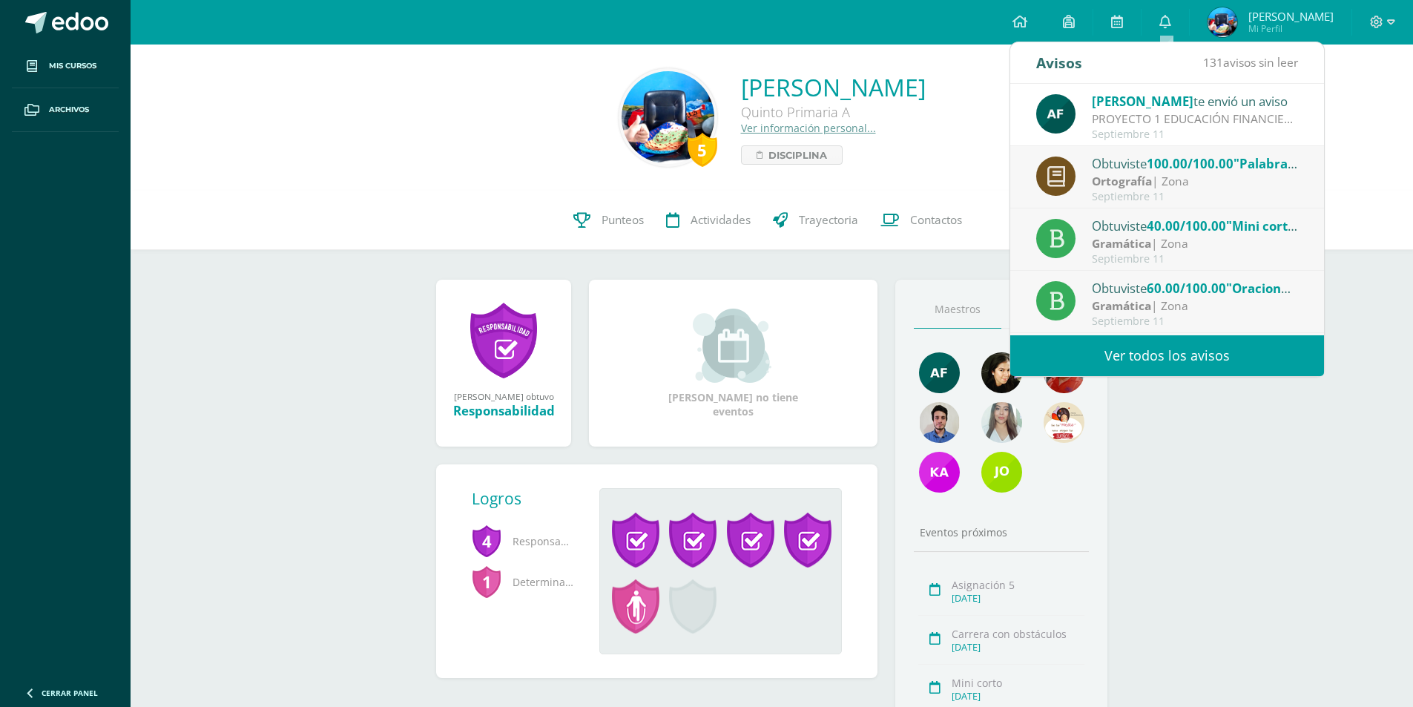
click at [1179, 129] on div "Septiembre 11" at bounding box center [1195, 134] width 206 height 13
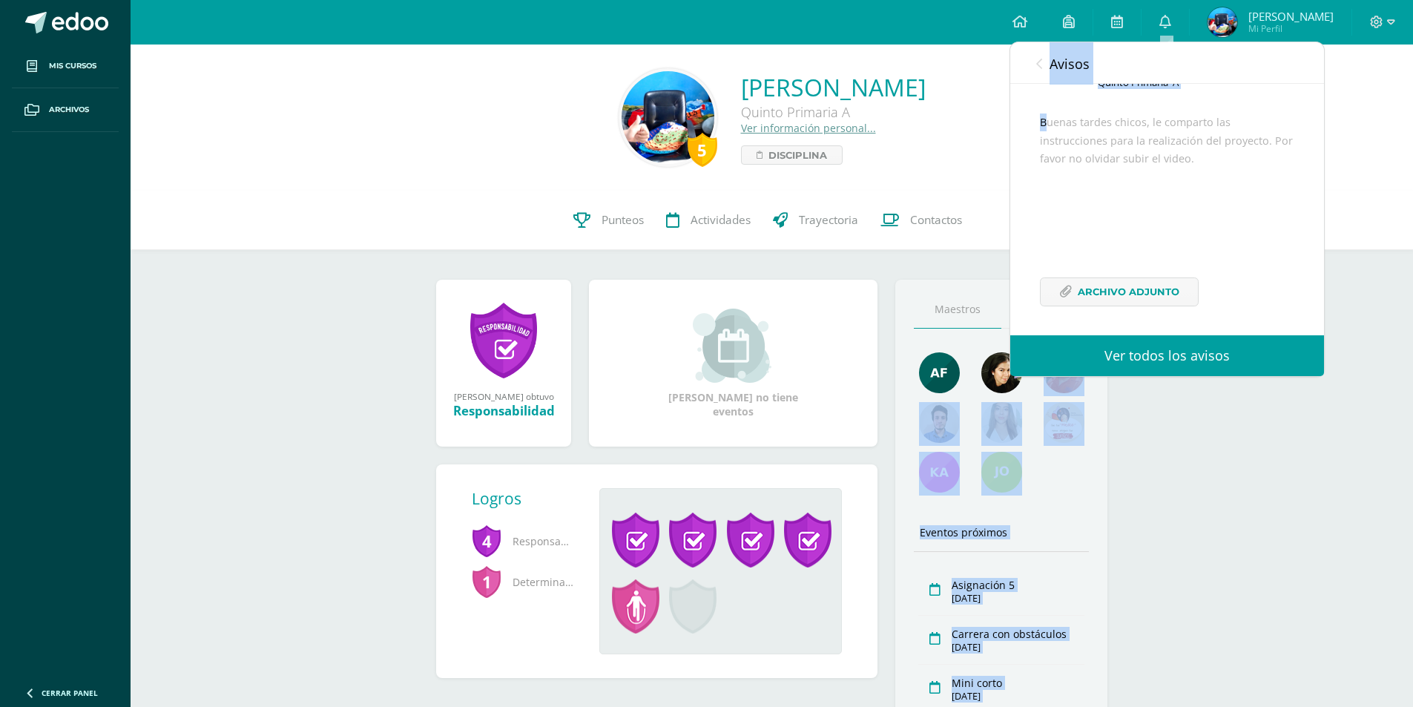
scroll to position [144, 0]
drag, startPoint x: 1036, startPoint y: 243, endPoint x: 1206, endPoint y: 369, distance: 212.6
click at [1206, 369] on div "Avisos 131 avisos sin leer [PERSON_NAME] te envió un aviso PROYECTO 1 EDUCACIÓN…" at bounding box center [1167, 209] width 314 height 334
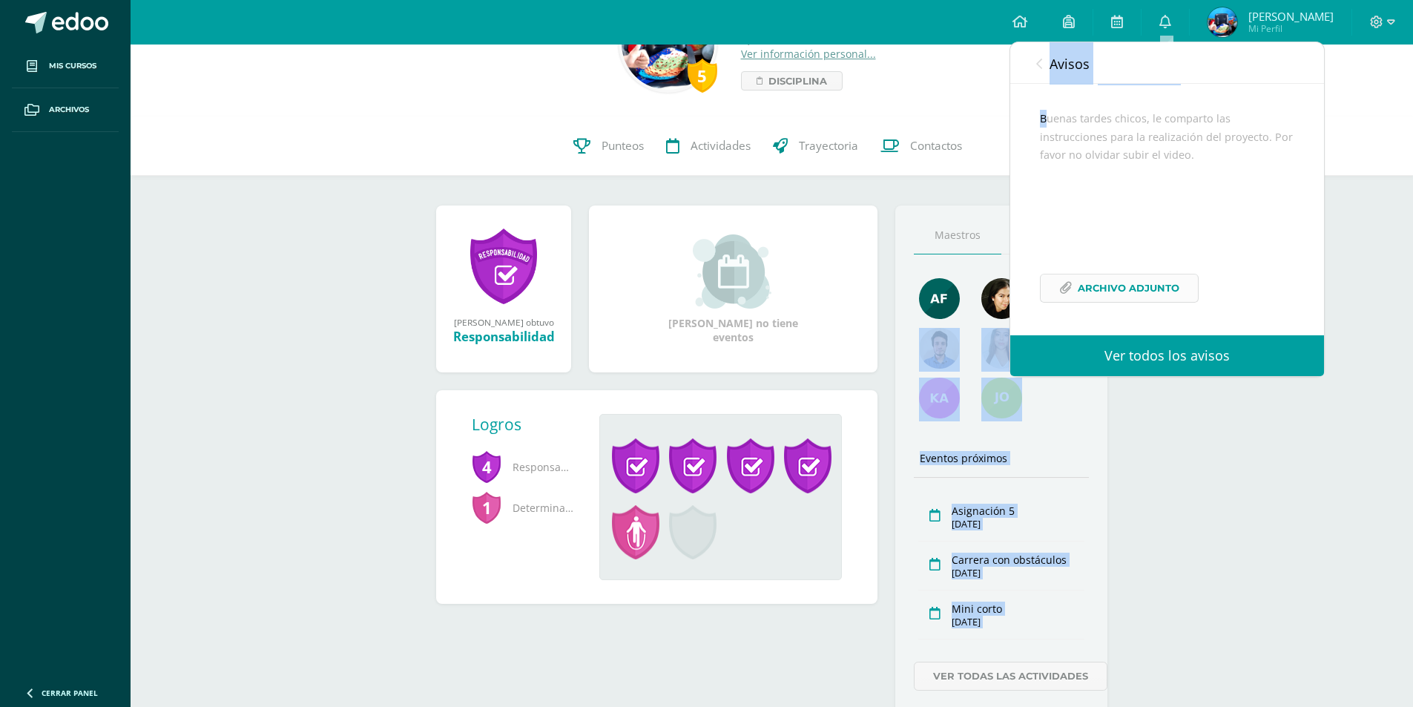
click at [1128, 297] on span "Archivo Adjunto" at bounding box center [1129, 287] width 102 height 27
